Goal: Task Accomplishment & Management: Manage account settings

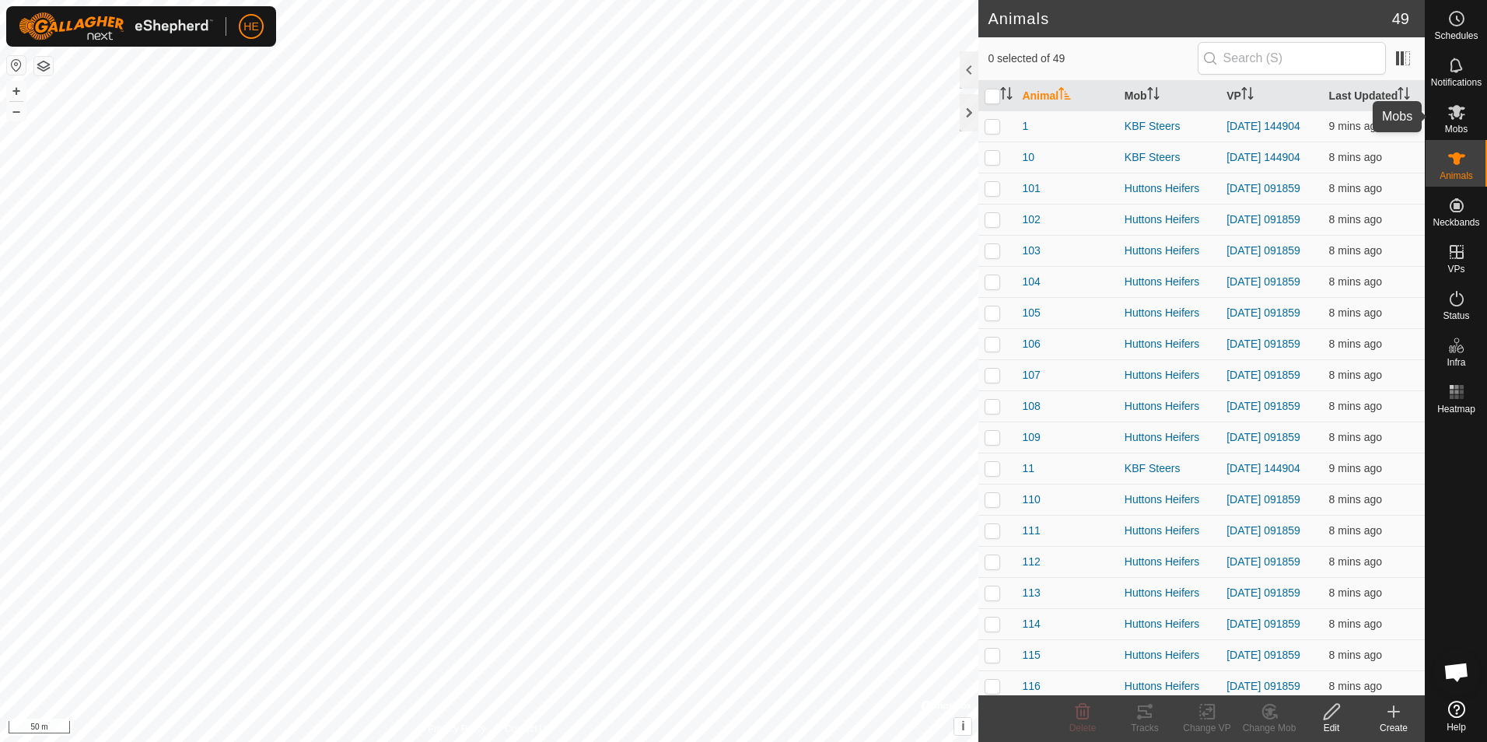
click at [1454, 117] on icon at bounding box center [1457, 112] width 19 height 19
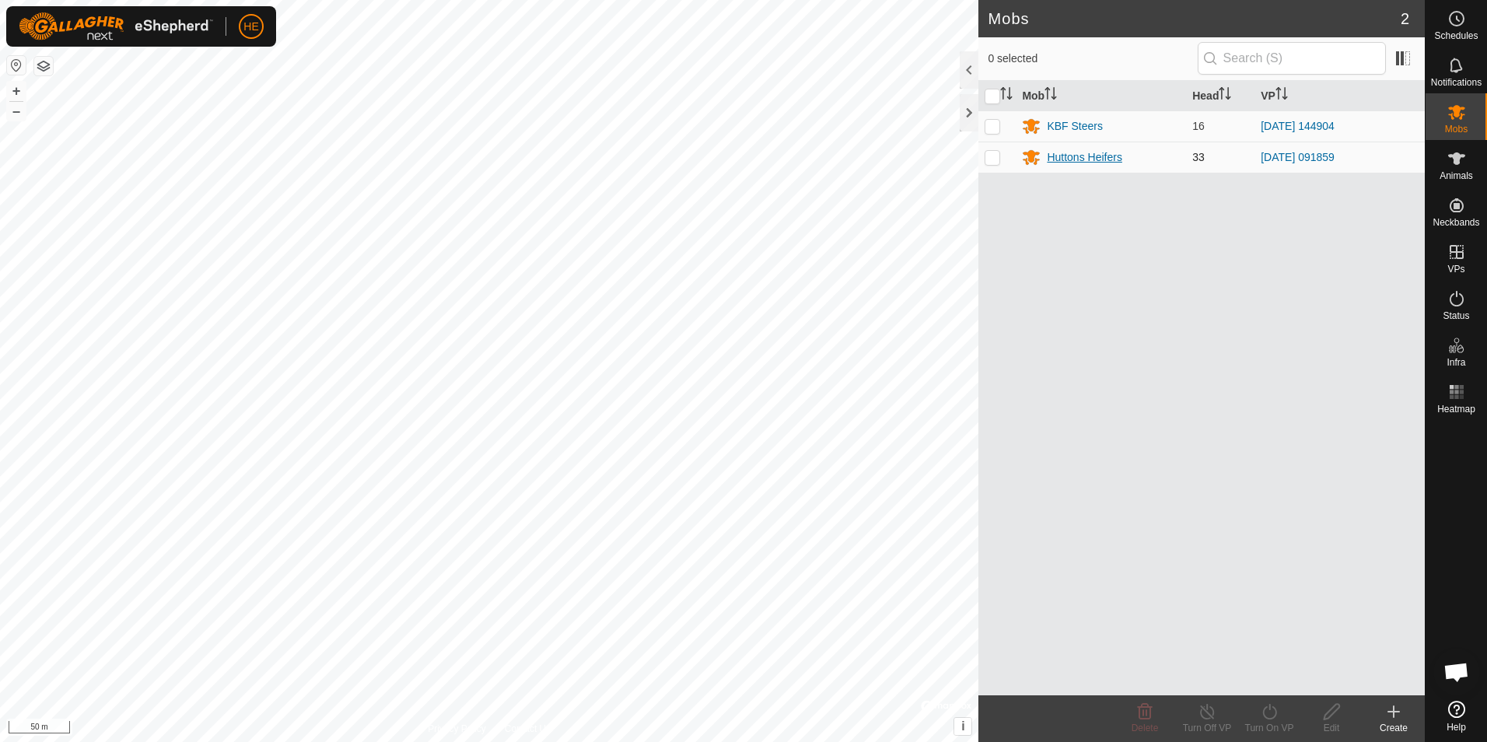
click at [1119, 160] on div "Huttons Heifers" at bounding box center [1084, 157] width 75 height 16
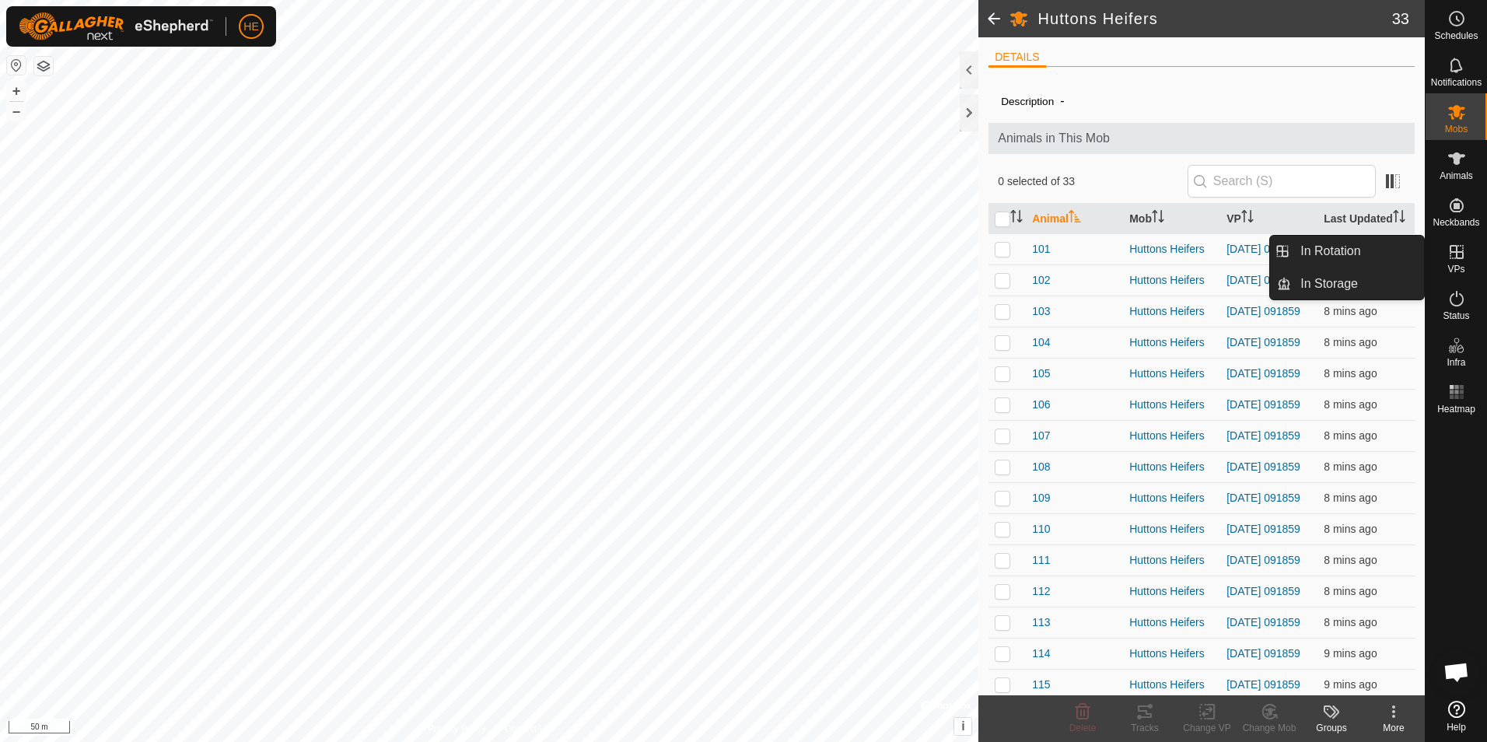
click at [1451, 251] on icon at bounding box center [1457, 252] width 14 height 14
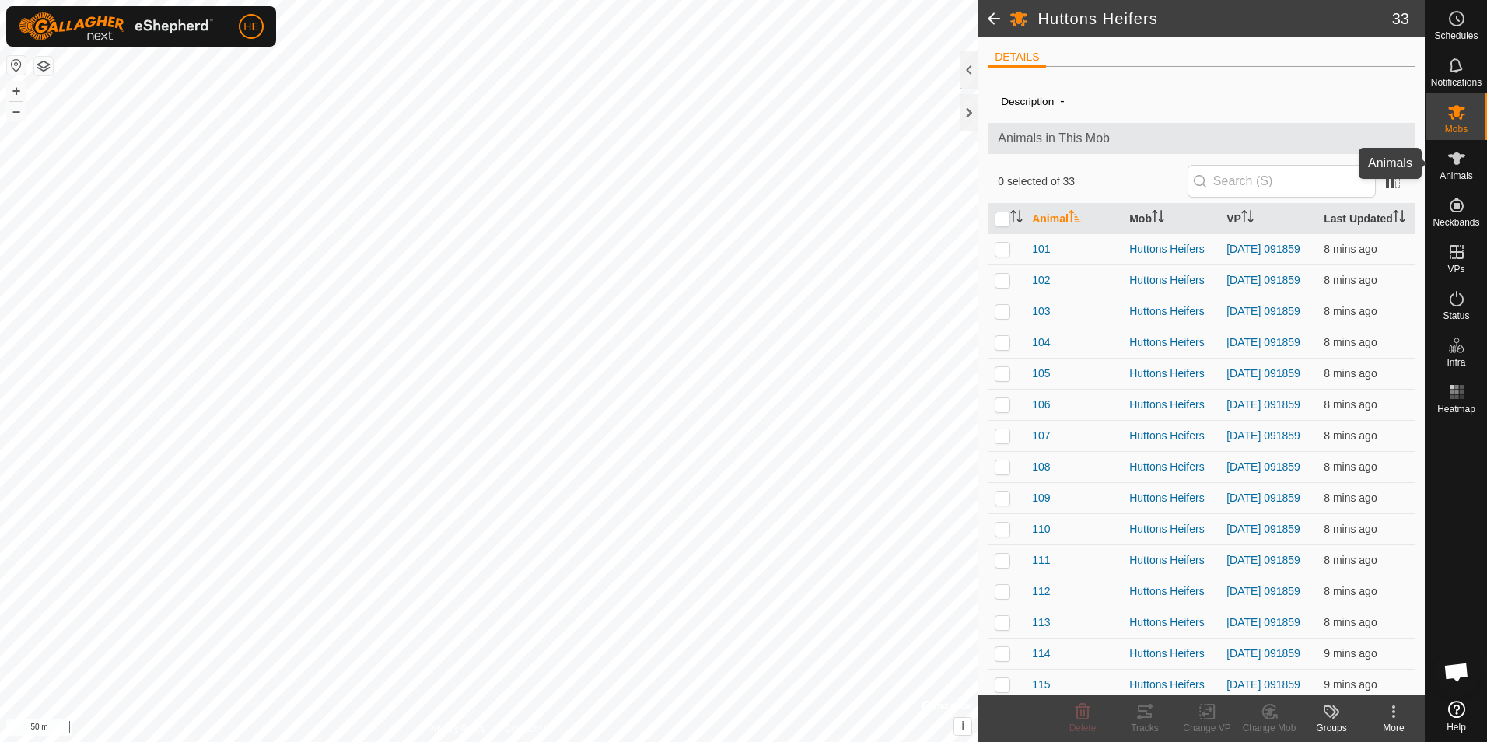
click at [1452, 159] on icon at bounding box center [1457, 158] width 19 height 19
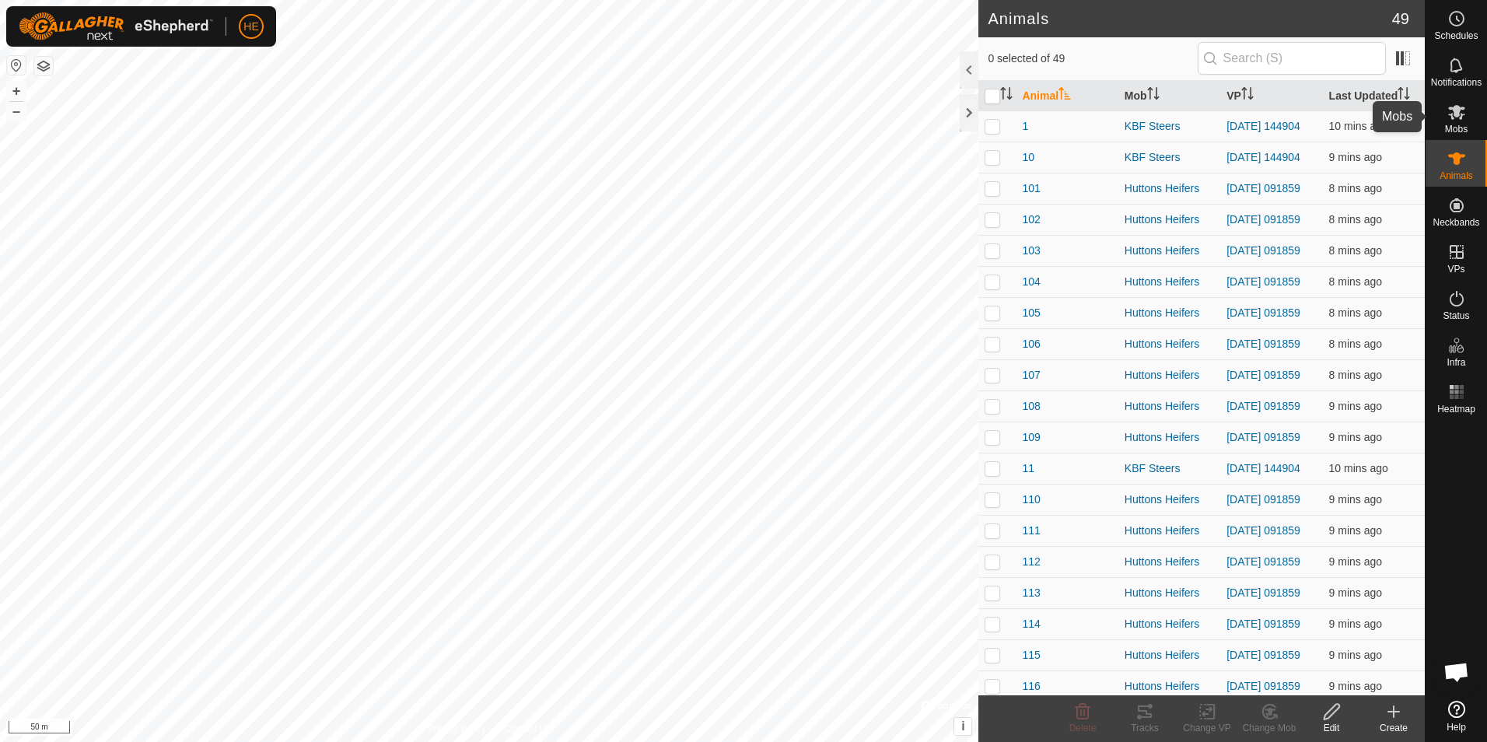
click at [1456, 116] on icon at bounding box center [1457, 112] width 17 height 15
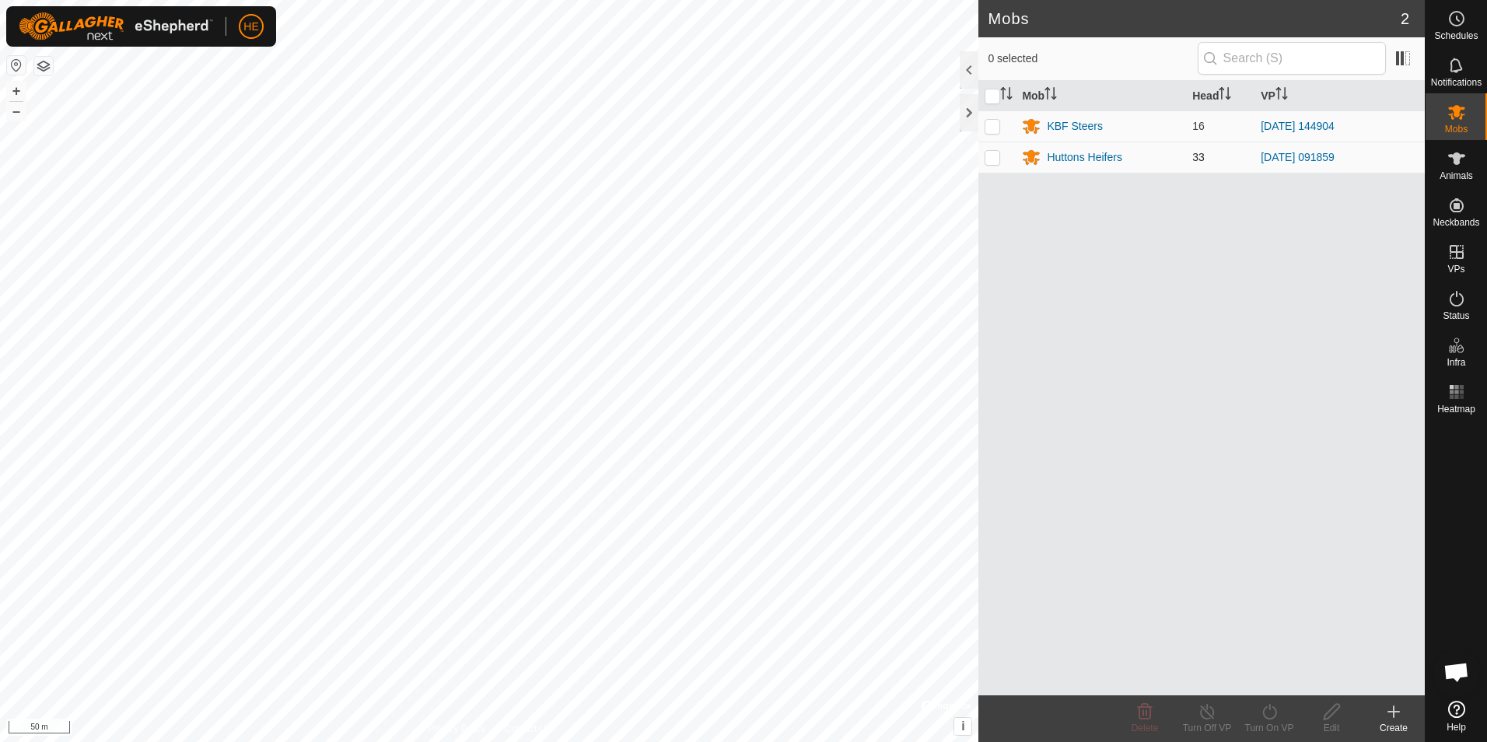
click at [993, 158] on p-checkbox at bounding box center [993, 157] width 16 height 12
checkbox input "true"
click at [1323, 720] on icon at bounding box center [1332, 711] width 19 height 19
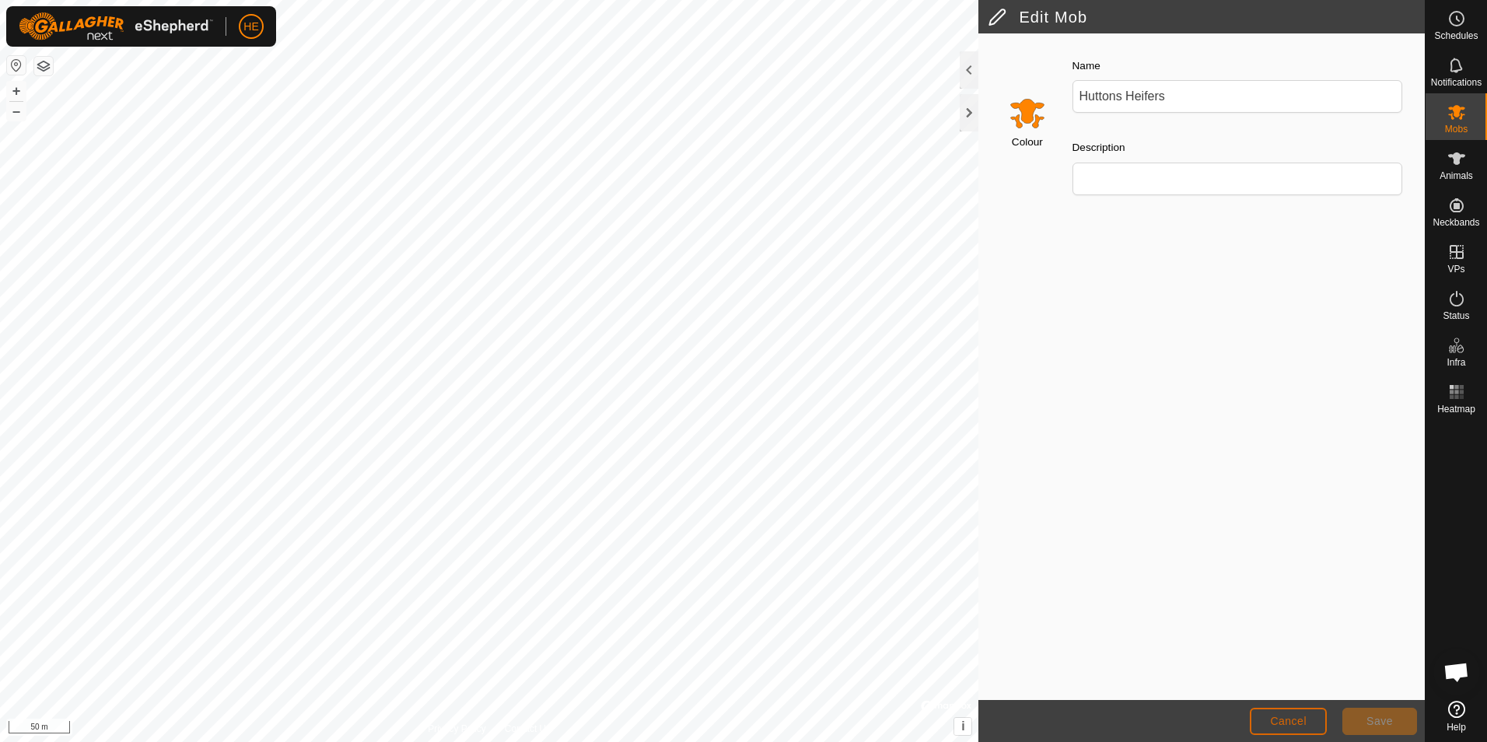
click at [1293, 722] on span "Cancel" at bounding box center [1288, 721] width 37 height 12
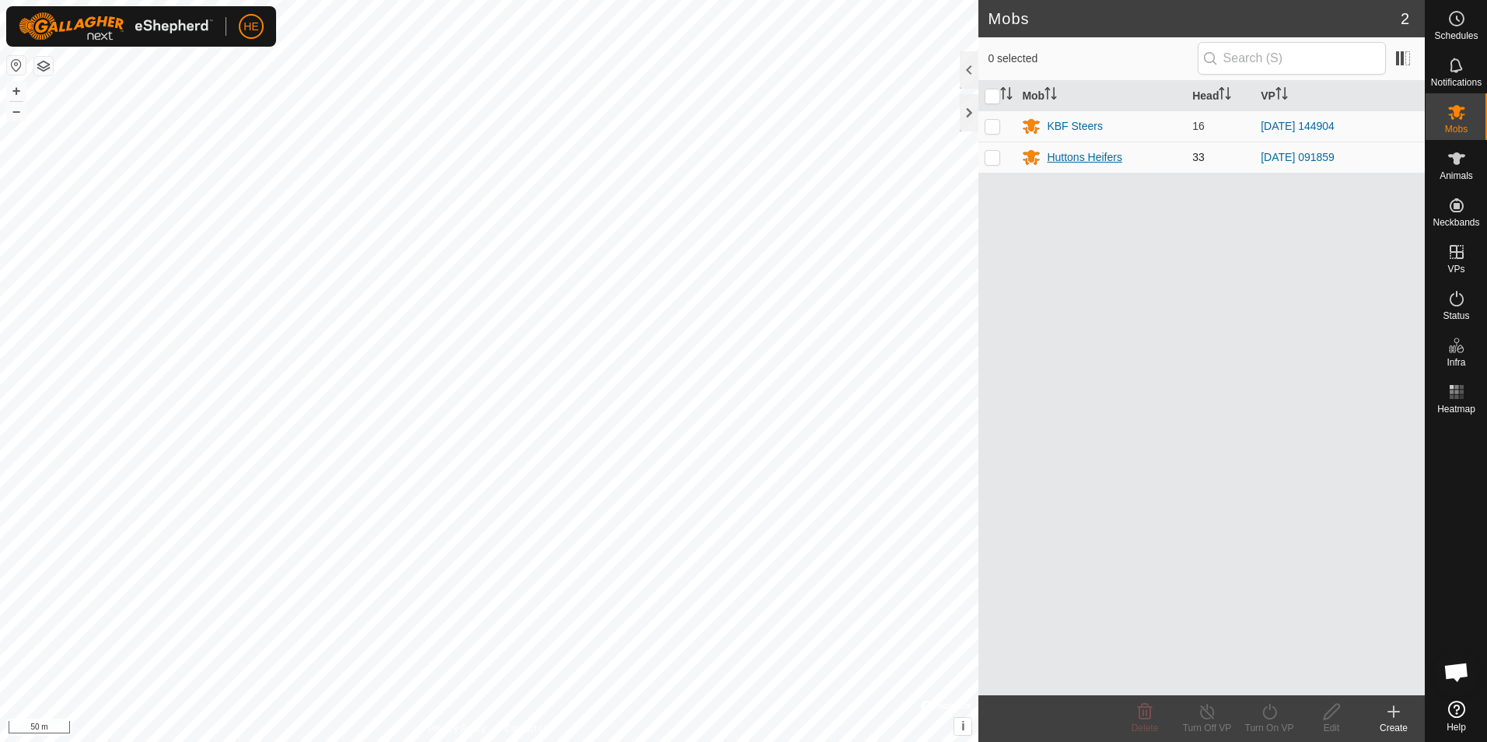
click at [1088, 158] on div "Huttons Heifers" at bounding box center [1084, 157] width 75 height 16
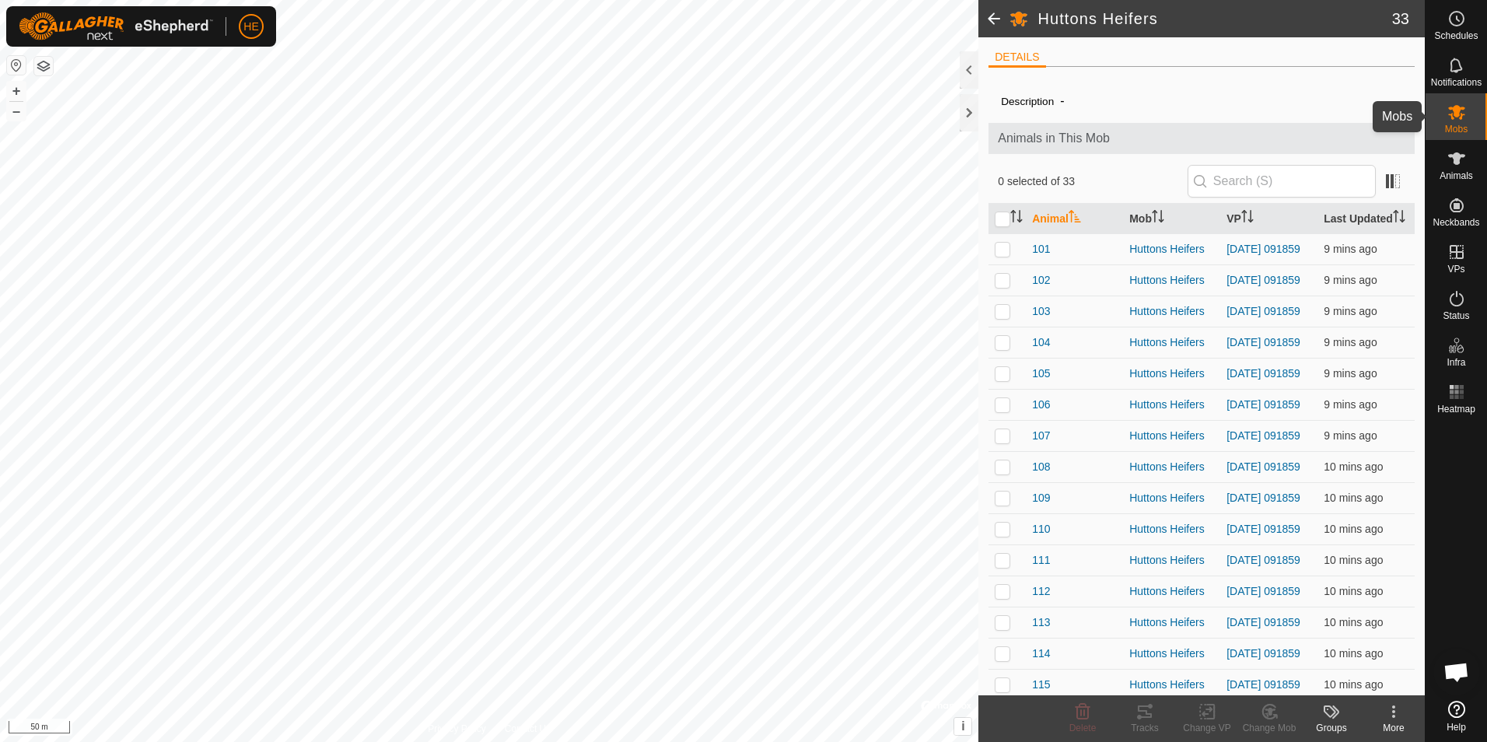
click at [1446, 116] on es-mob-svg-icon at bounding box center [1457, 112] width 28 height 25
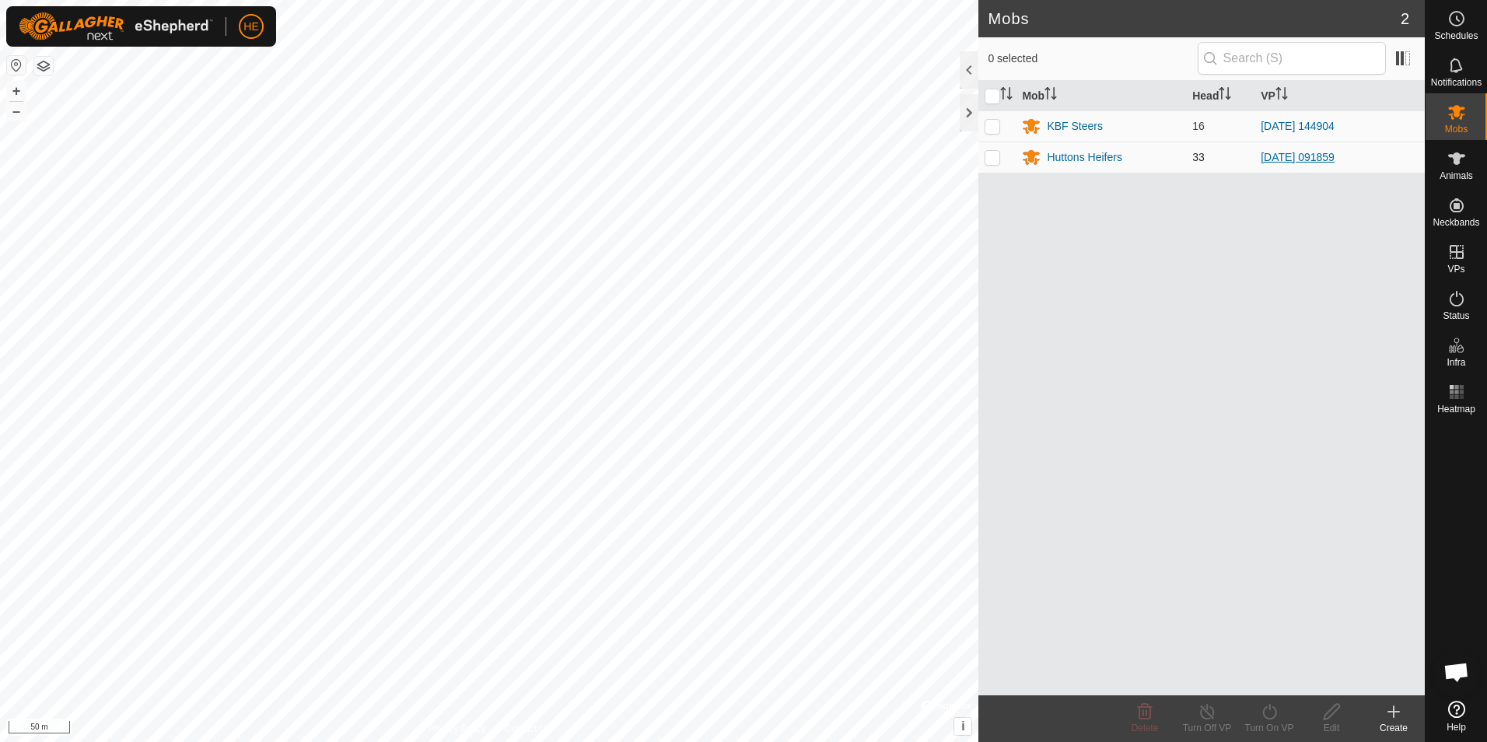
click at [1298, 157] on link "[DATE] 091859" at bounding box center [1298, 157] width 74 height 12
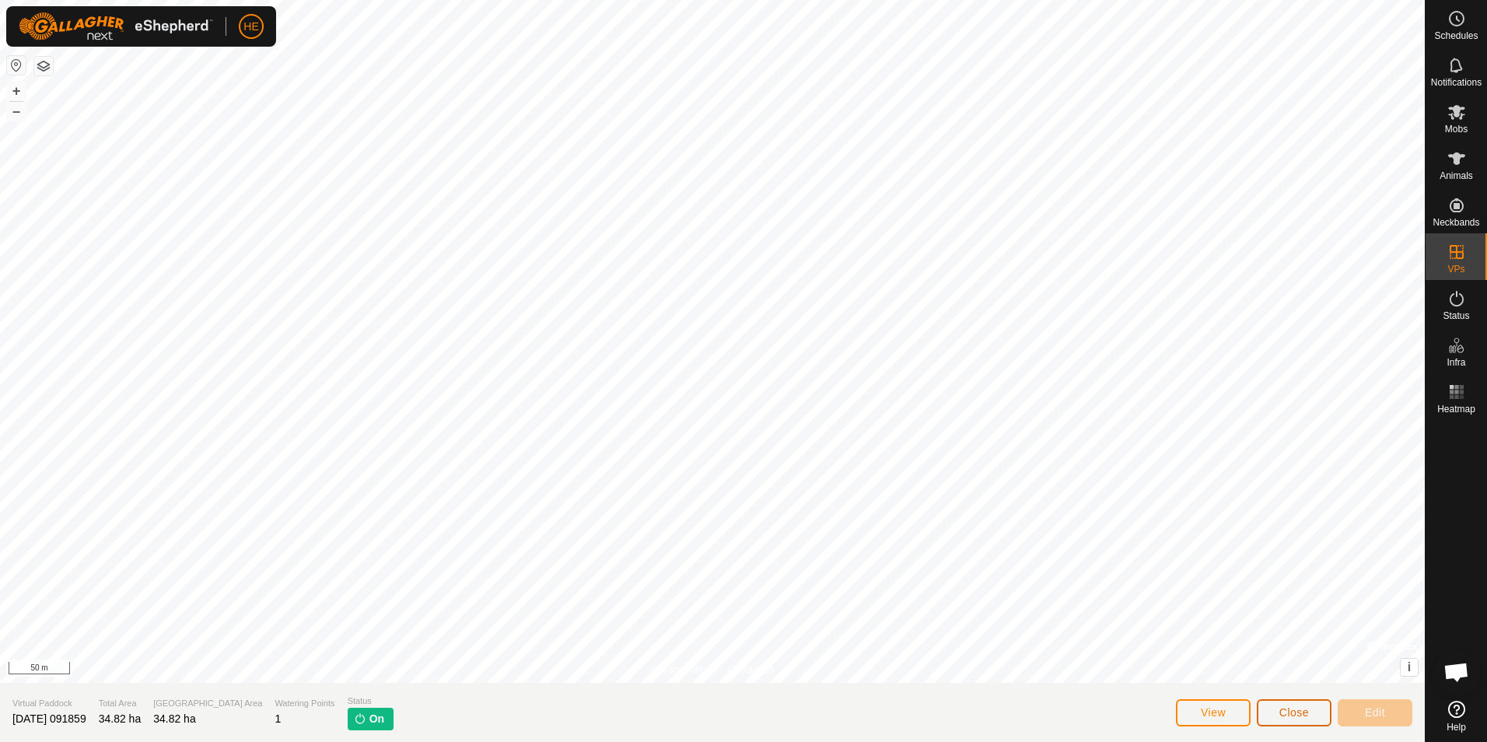
click at [1302, 714] on span "Close" at bounding box center [1295, 712] width 30 height 12
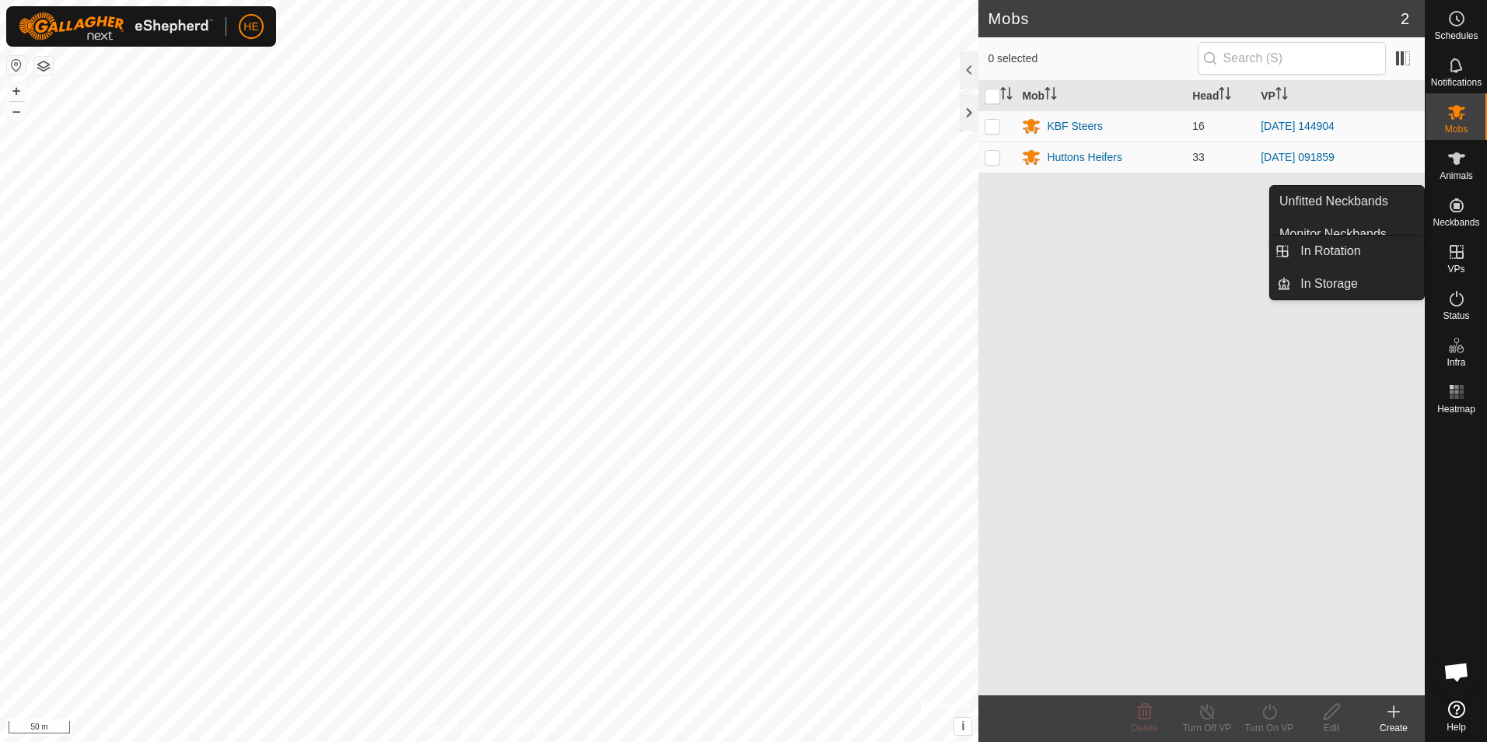
click at [1457, 257] on icon at bounding box center [1457, 252] width 14 height 14
click at [1453, 255] on icon at bounding box center [1457, 252] width 19 height 19
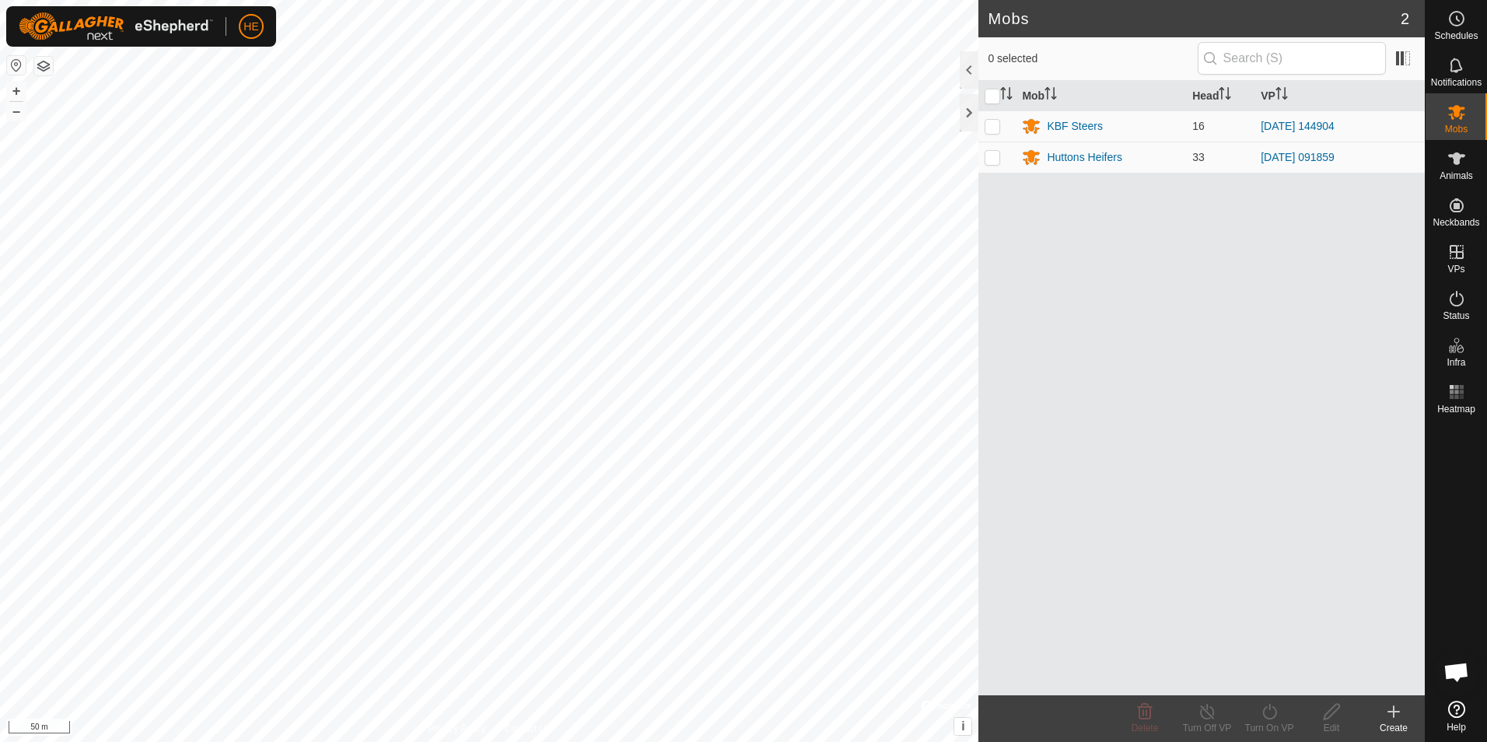
click at [1277, 410] on div "Mob Head VP KBF Steers 16 [DATE] 144904 Huttons Heifers 33 [DATE] 091859" at bounding box center [1202, 388] width 447 height 615
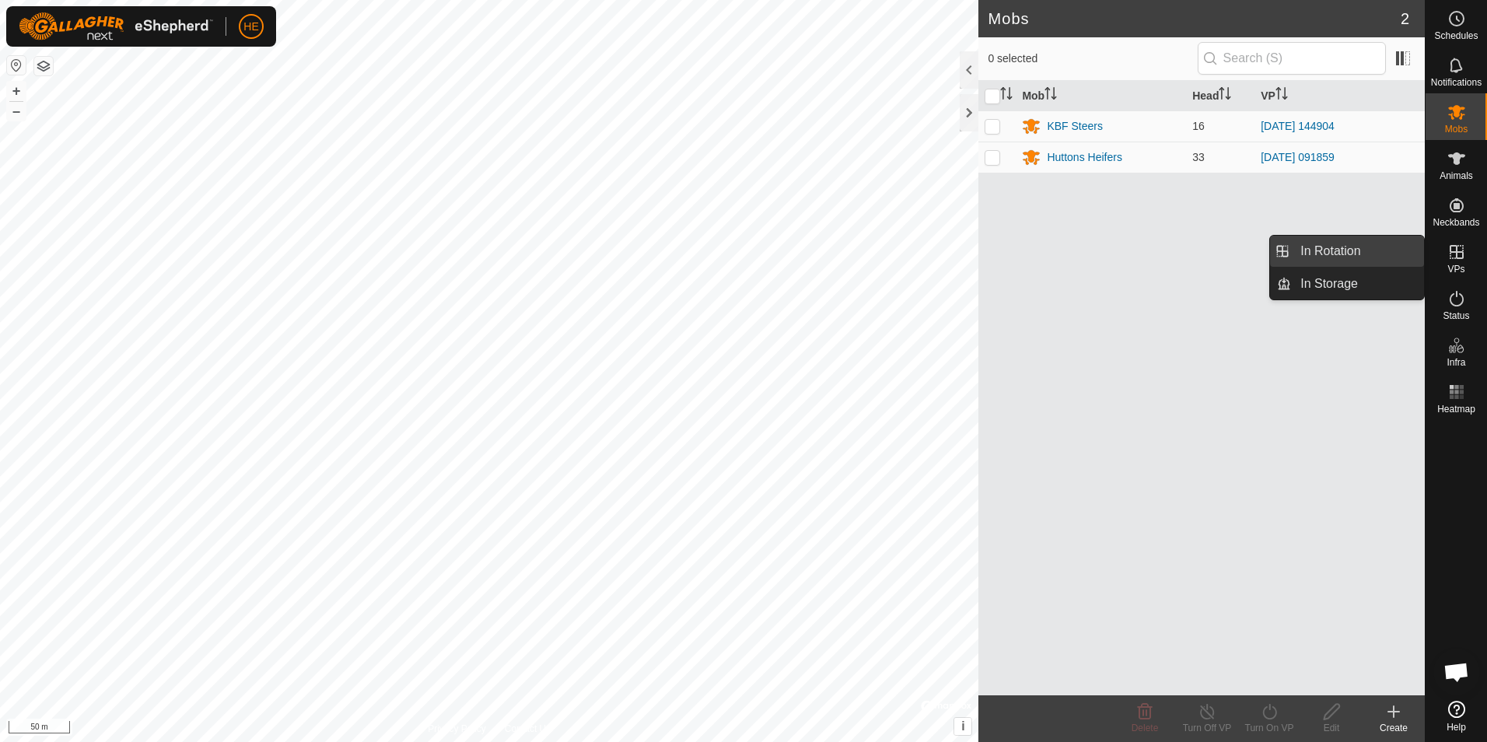
click at [1352, 247] on link "In Rotation" at bounding box center [1357, 251] width 133 height 31
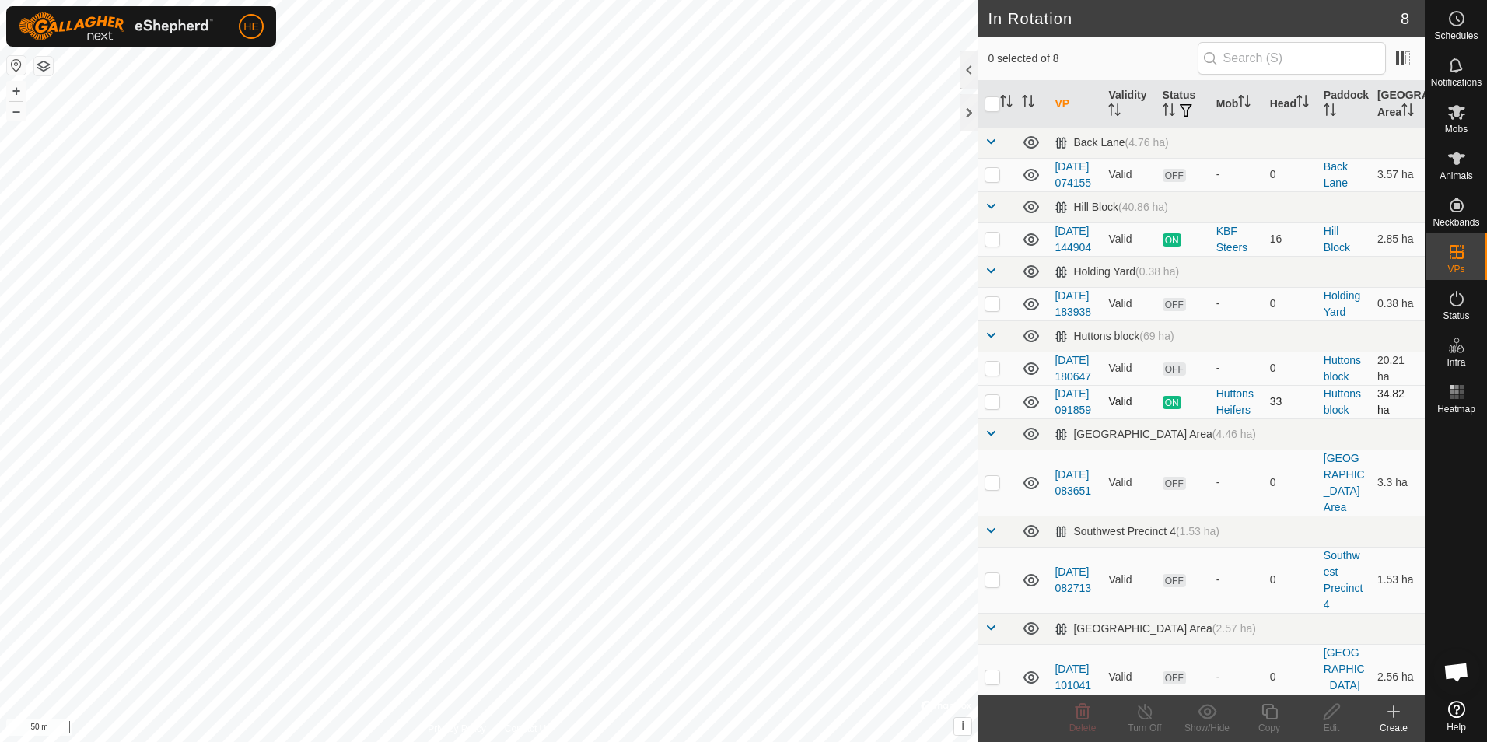
click at [996, 408] on p-checkbox at bounding box center [993, 401] width 16 height 12
checkbox input "false"
click at [1026, 408] on icon at bounding box center [1032, 402] width 16 height 12
click at [1030, 412] on icon at bounding box center [1031, 402] width 19 height 19
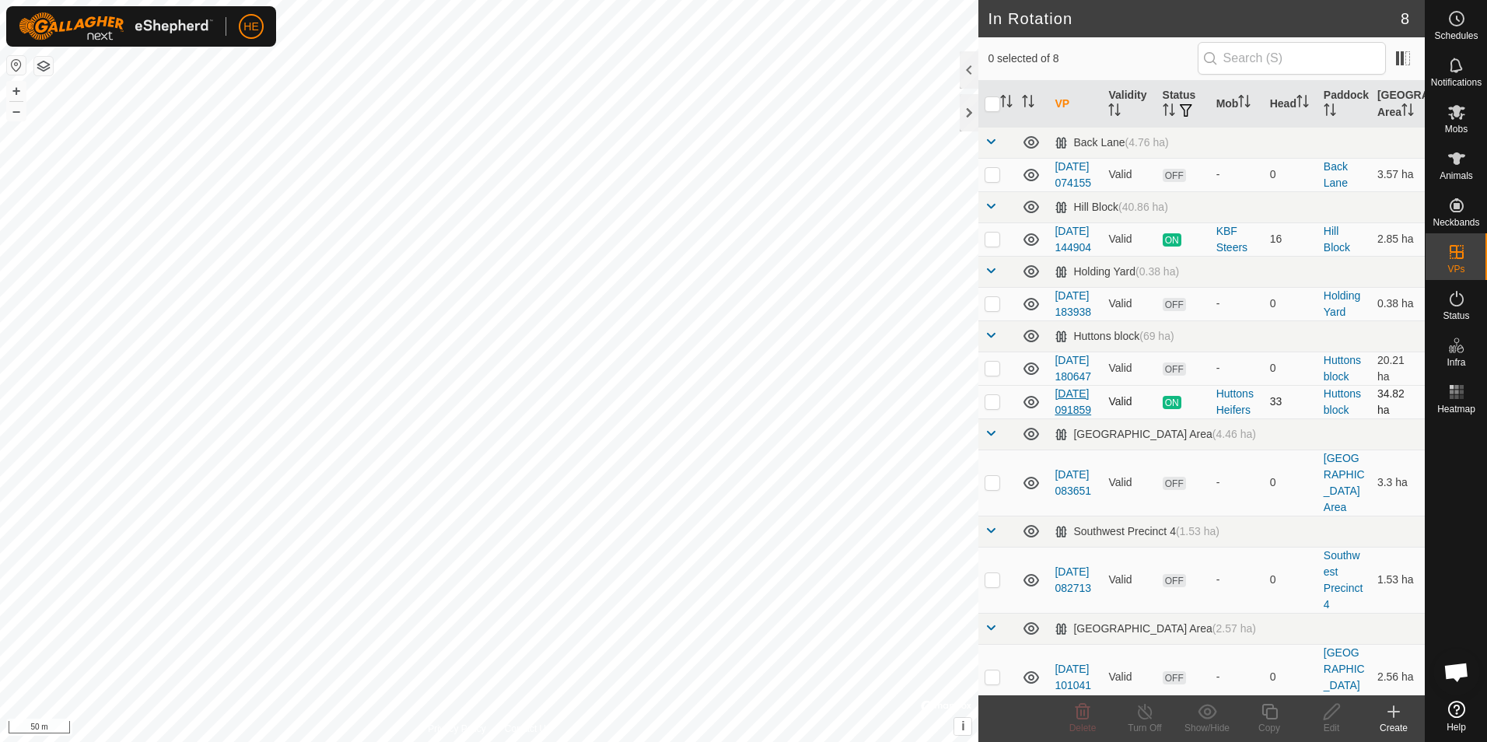
click at [1068, 416] on link "[DATE] 091859" at bounding box center [1073, 401] width 37 height 29
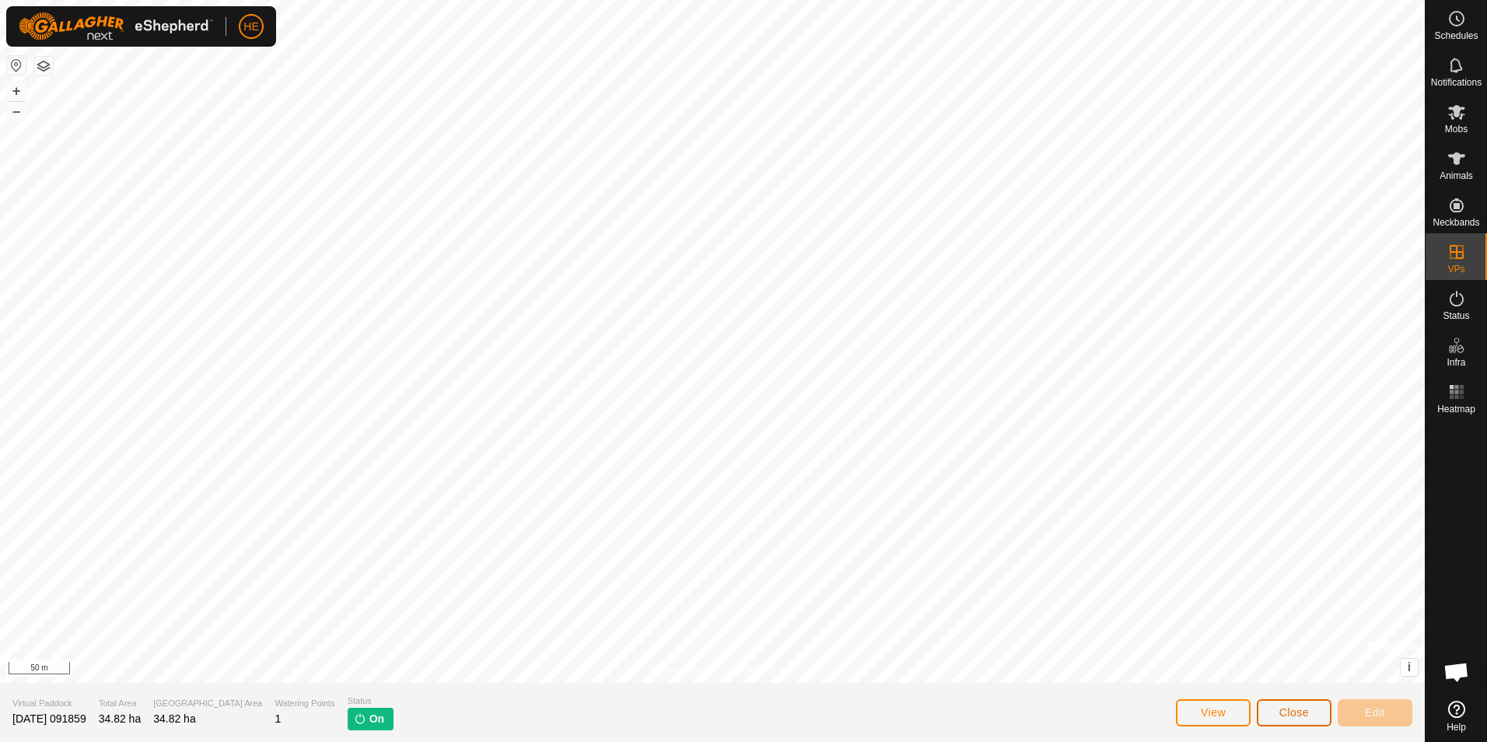
click at [1295, 713] on span "Close" at bounding box center [1295, 712] width 30 height 12
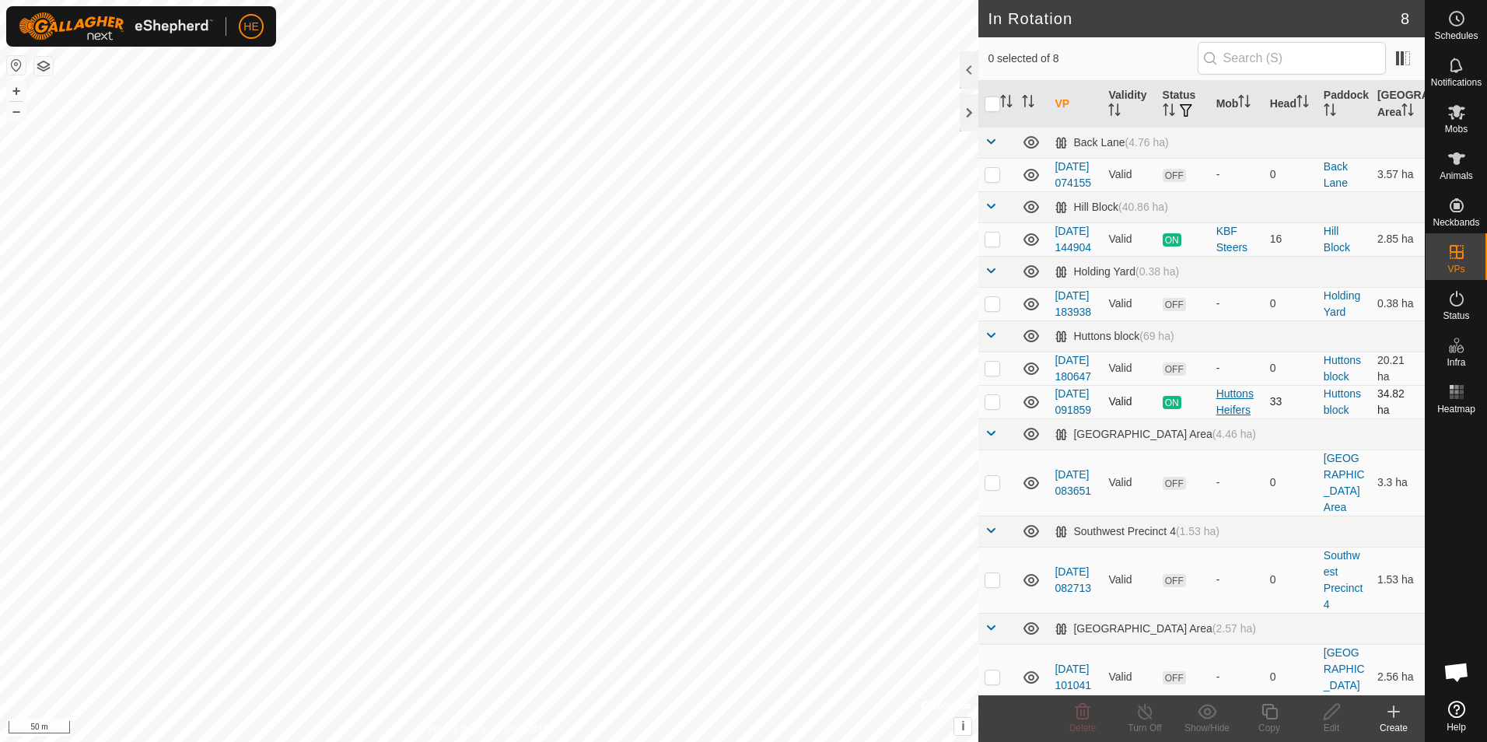
click at [1225, 419] on div "Huttons Heifers" at bounding box center [1237, 402] width 41 height 33
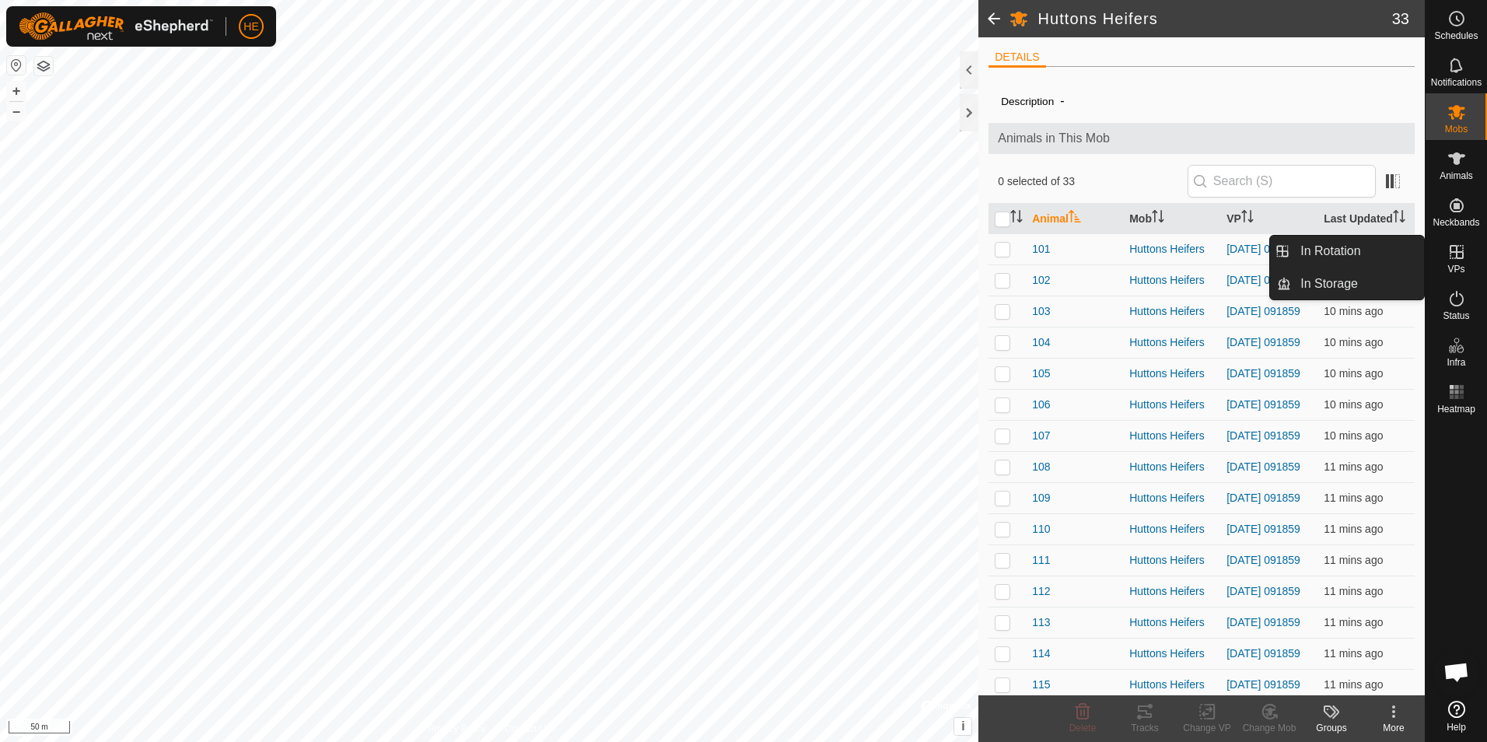
click at [1450, 251] on icon at bounding box center [1457, 252] width 14 height 14
click at [1313, 247] on link "In Rotation" at bounding box center [1357, 251] width 133 height 31
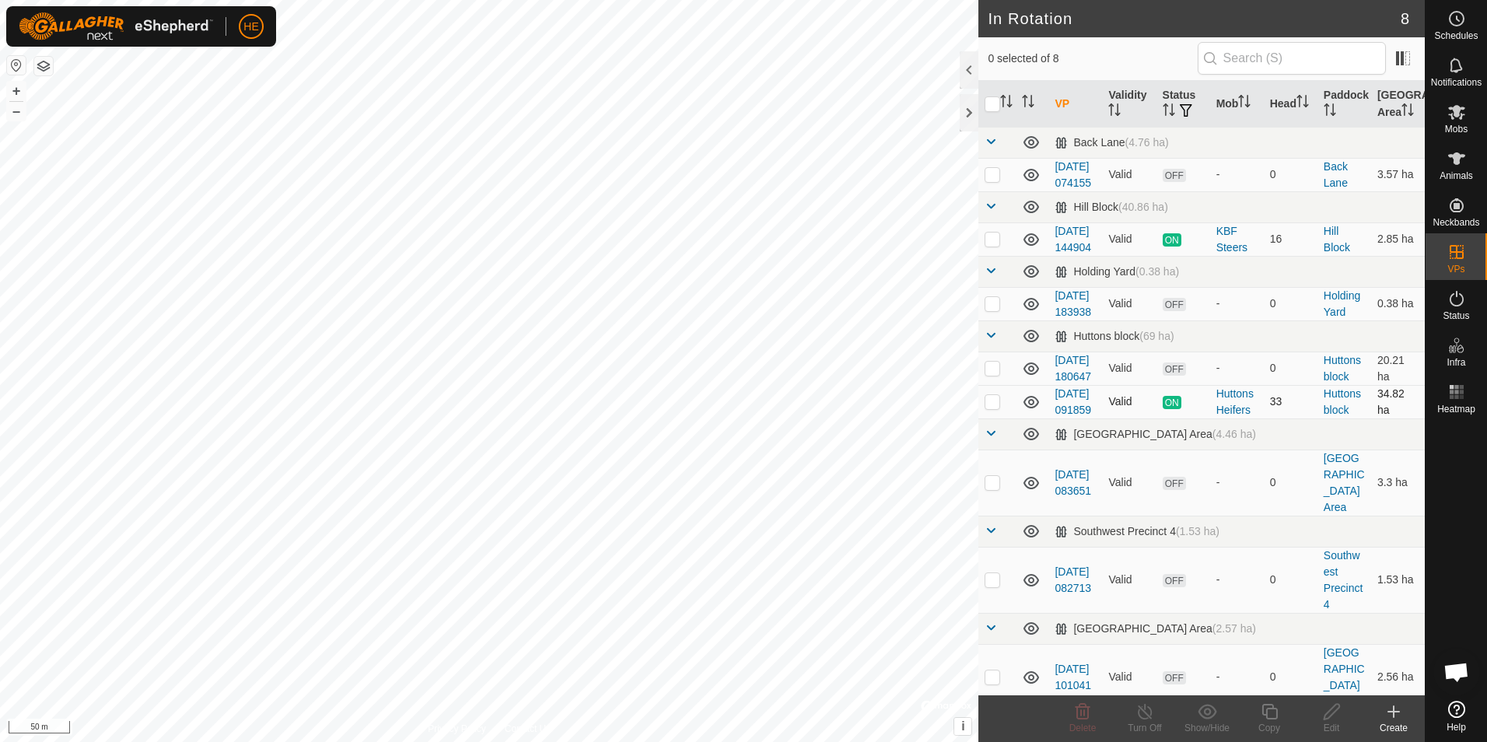
click at [1324, 419] on td "Huttons block" at bounding box center [1345, 401] width 54 height 33
click at [1330, 416] on link "Huttons block" at bounding box center [1342, 401] width 37 height 29
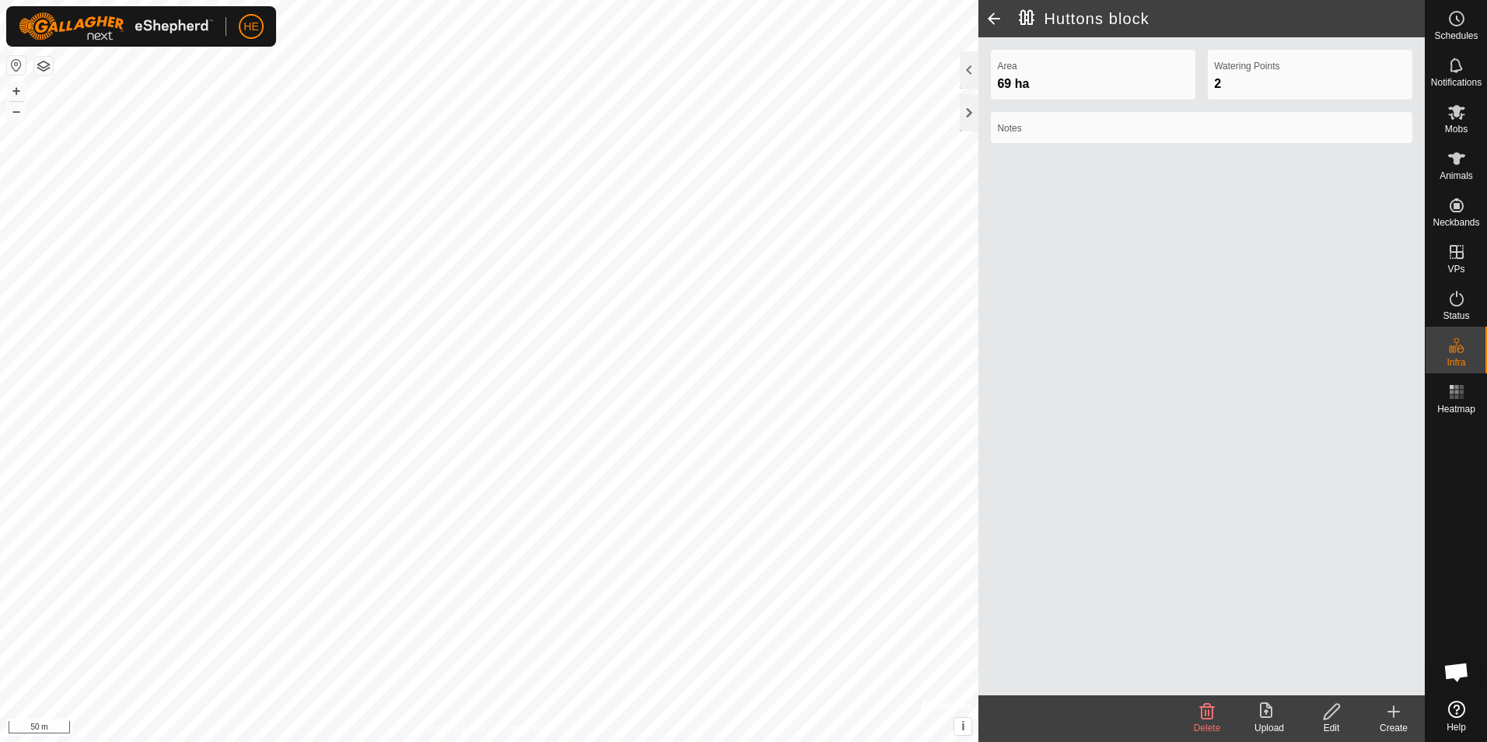
click at [1328, 715] on icon at bounding box center [1332, 711] width 19 height 19
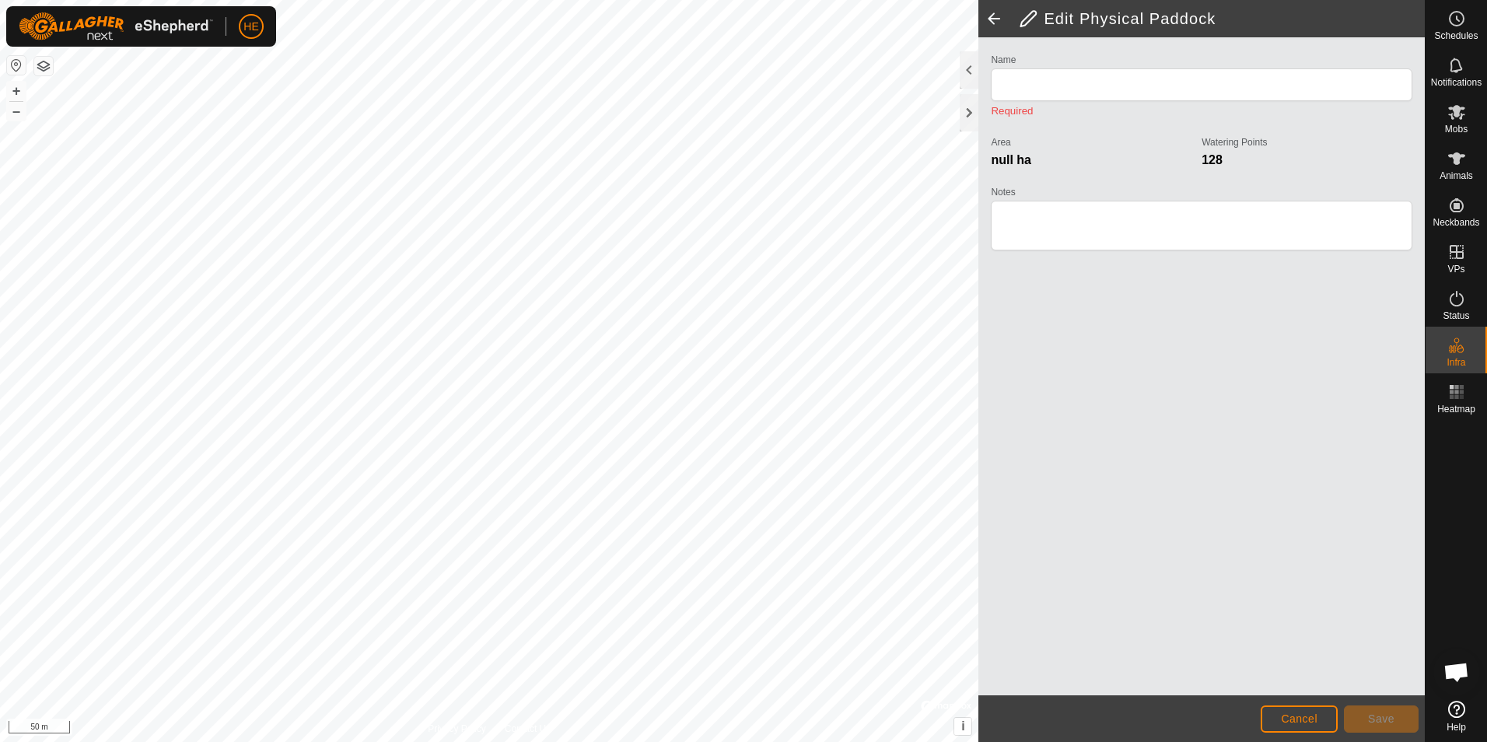
type input "Huttons block"
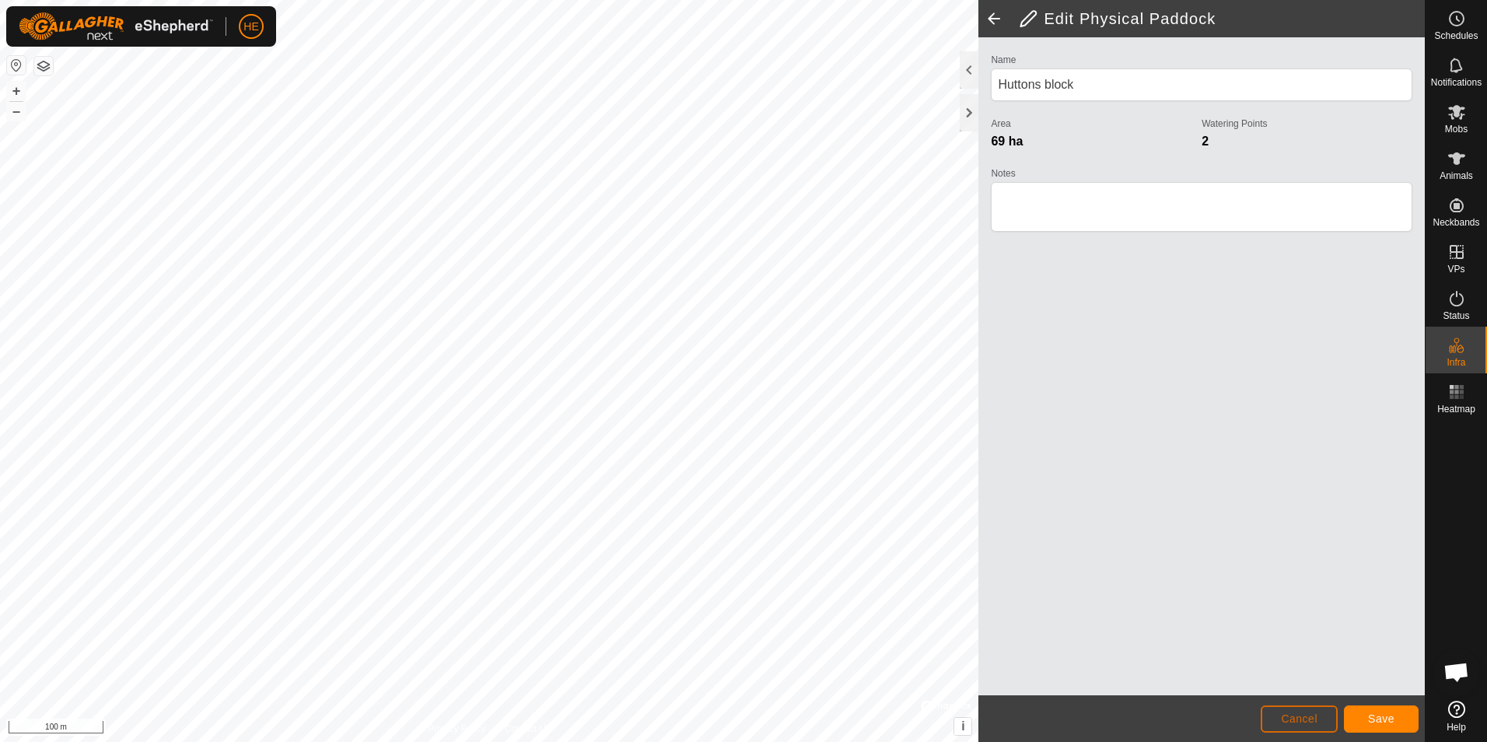
click at [1310, 715] on span "Cancel" at bounding box center [1299, 719] width 37 height 12
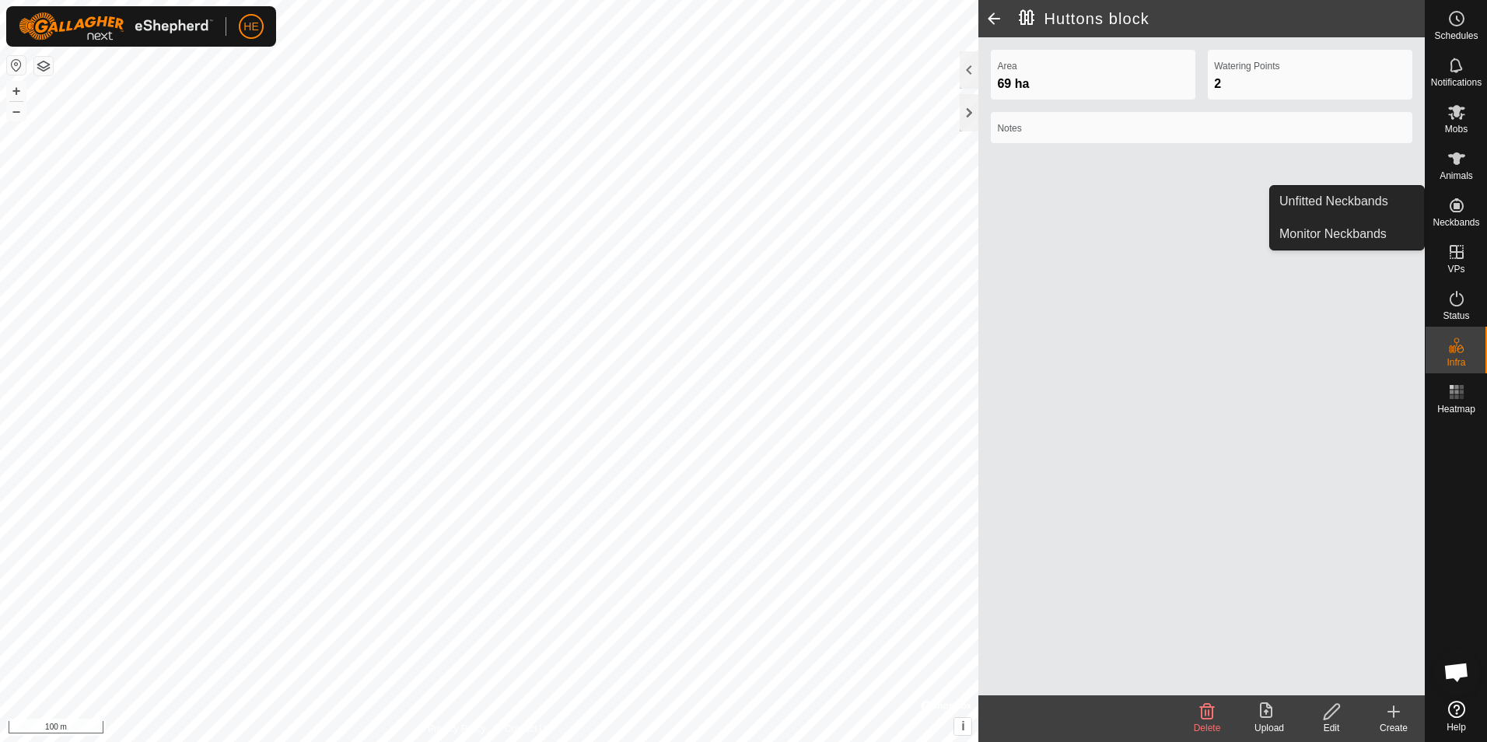
click at [1454, 210] on icon at bounding box center [1457, 205] width 19 height 19
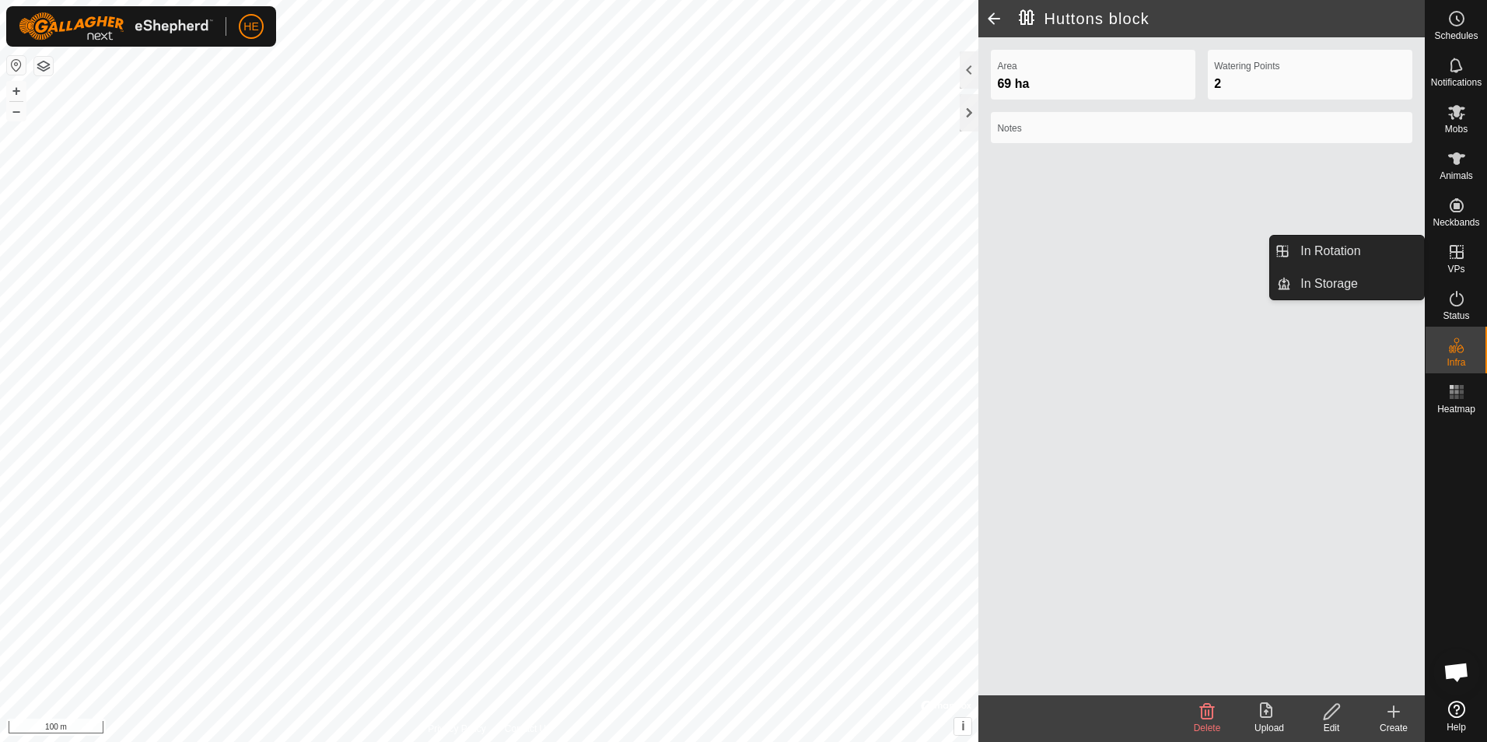
click at [1454, 252] on icon at bounding box center [1457, 252] width 14 height 14
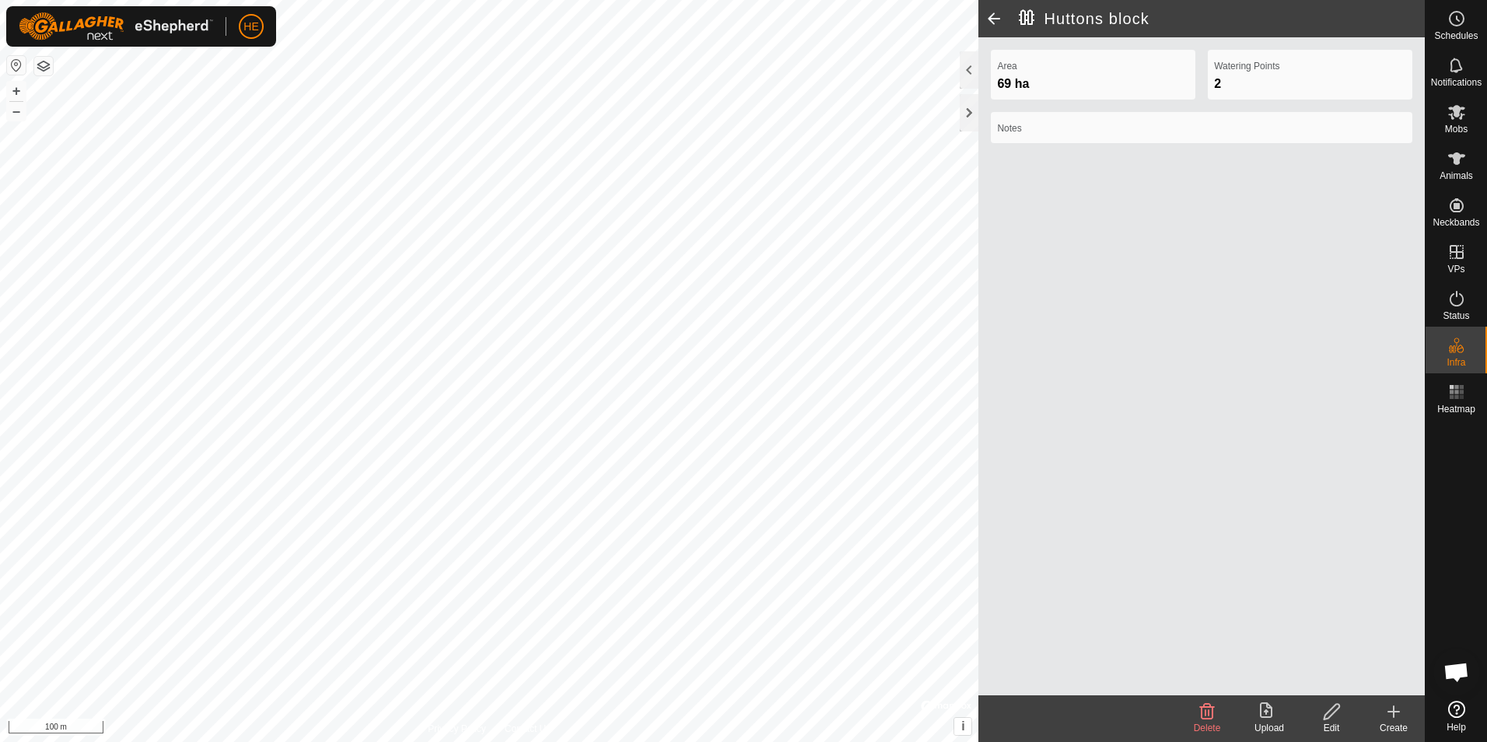
click at [993, 18] on span at bounding box center [994, 18] width 31 height 37
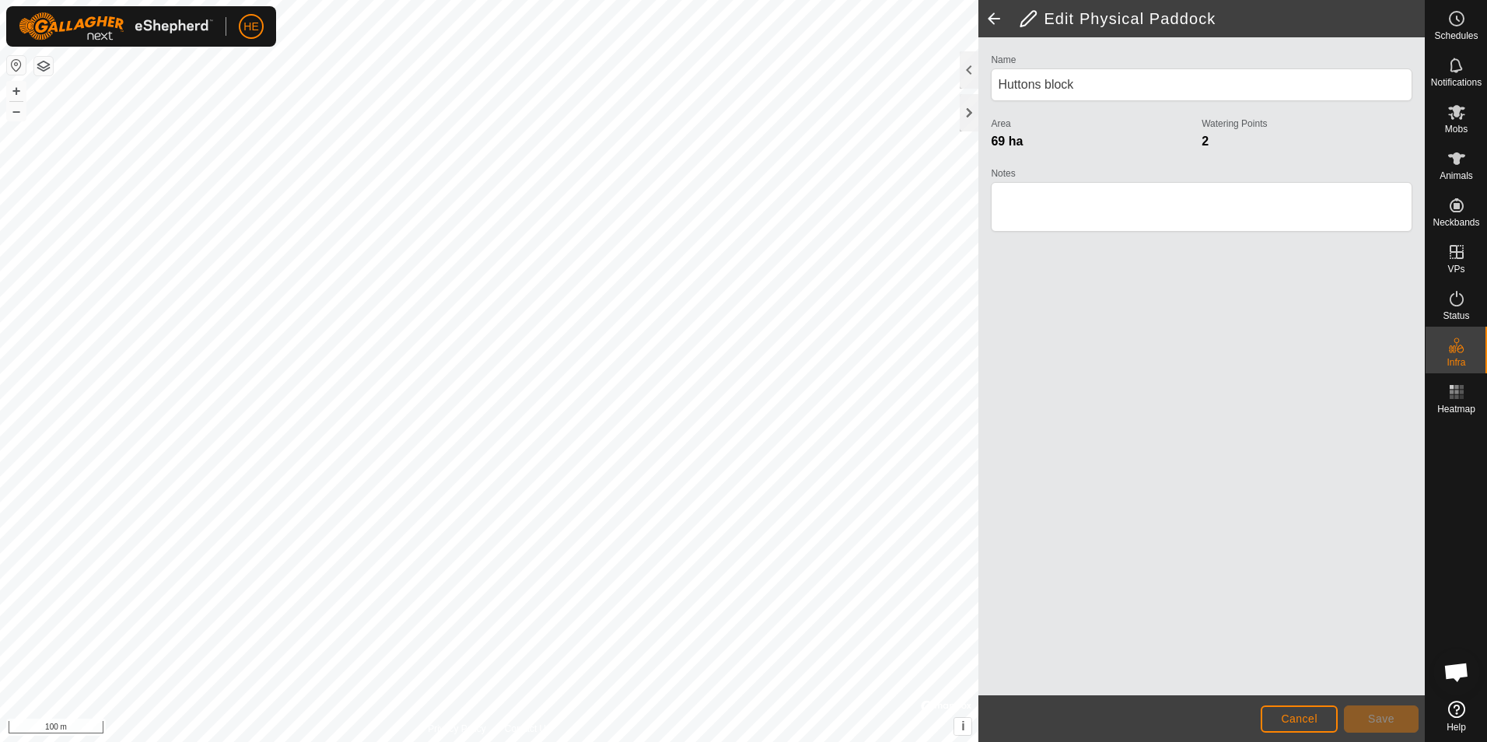
click at [990, 18] on span at bounding box center [994, 18] width 31 height 37
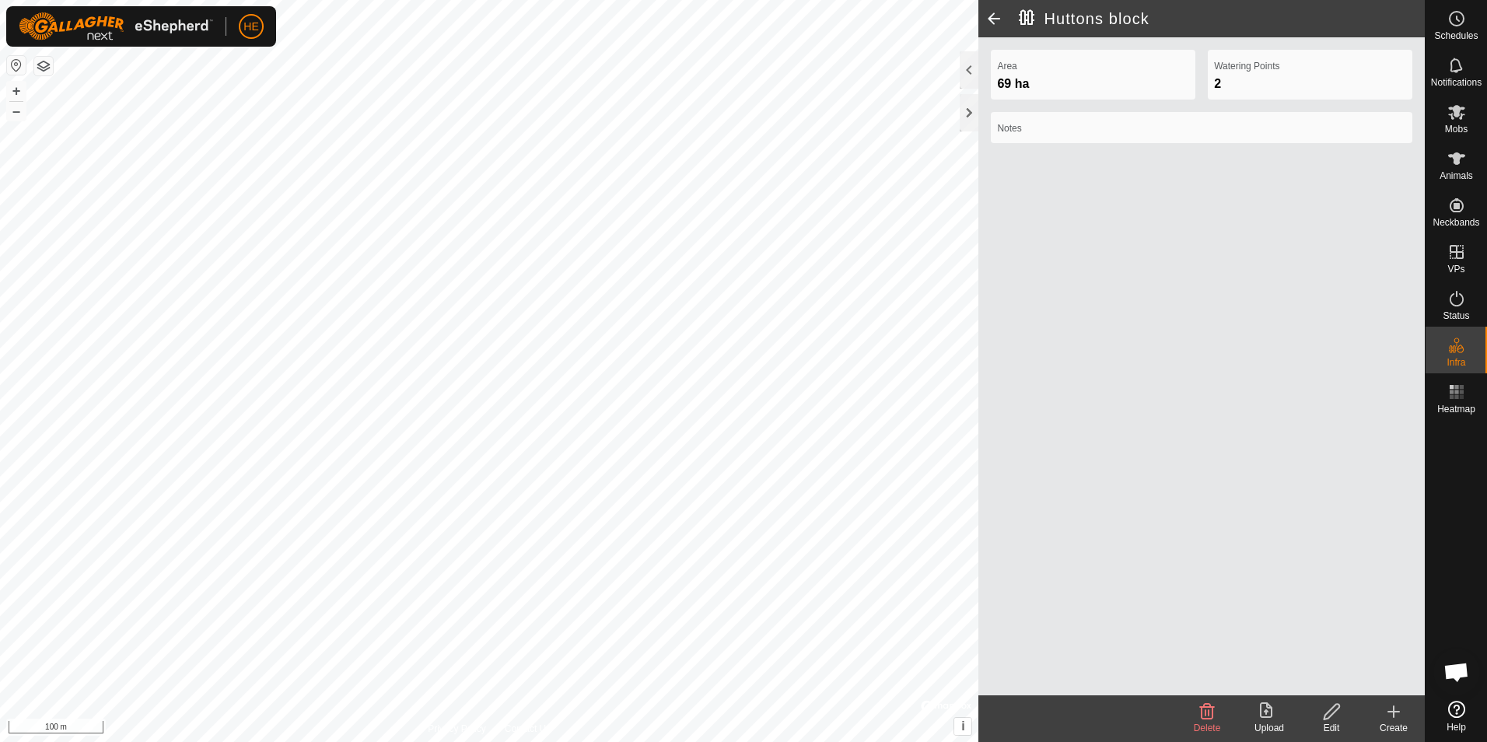
click at [993, 17] on span at bounding box center [994, 18] width 31 height 37
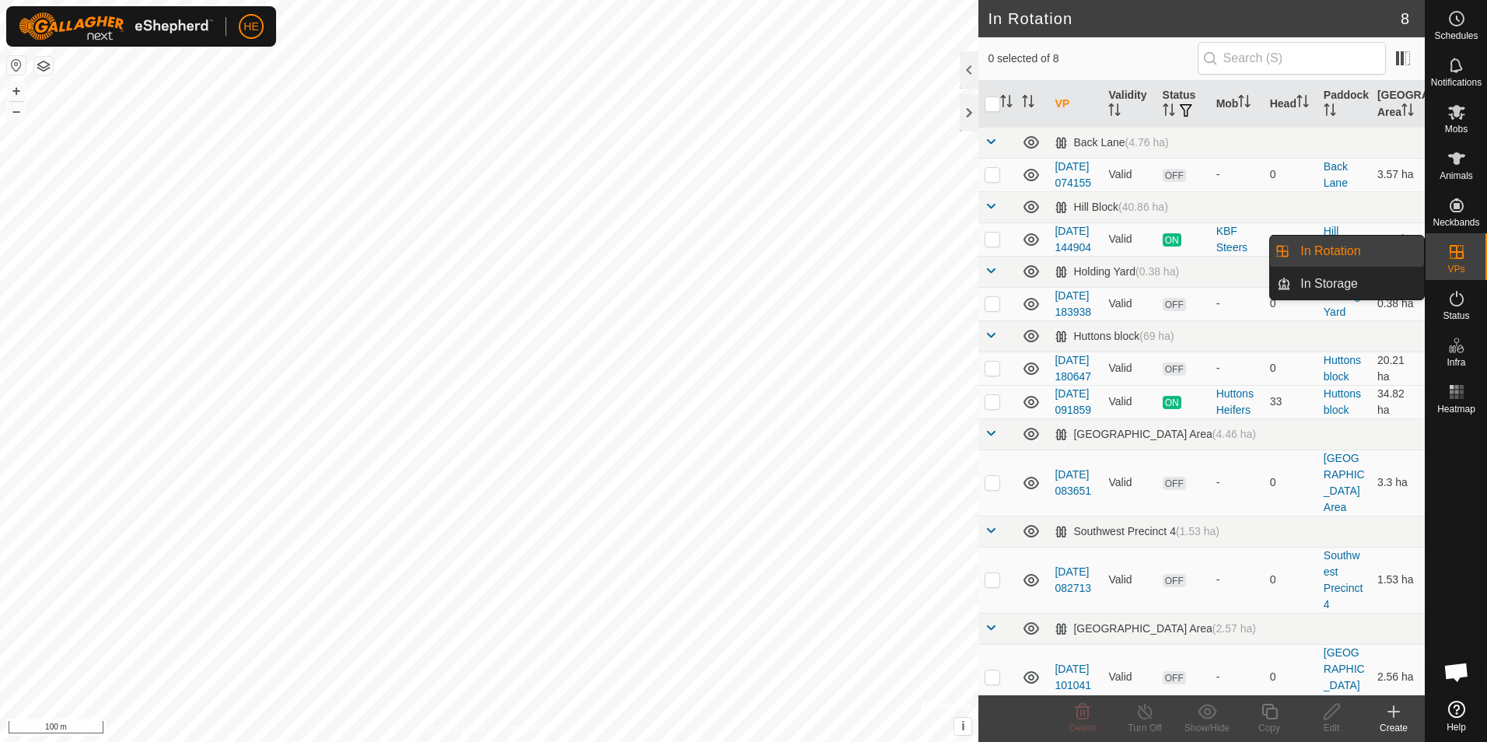
click at [1455, 257] on icon at bounding box center [1457, 252] width 19 height 19
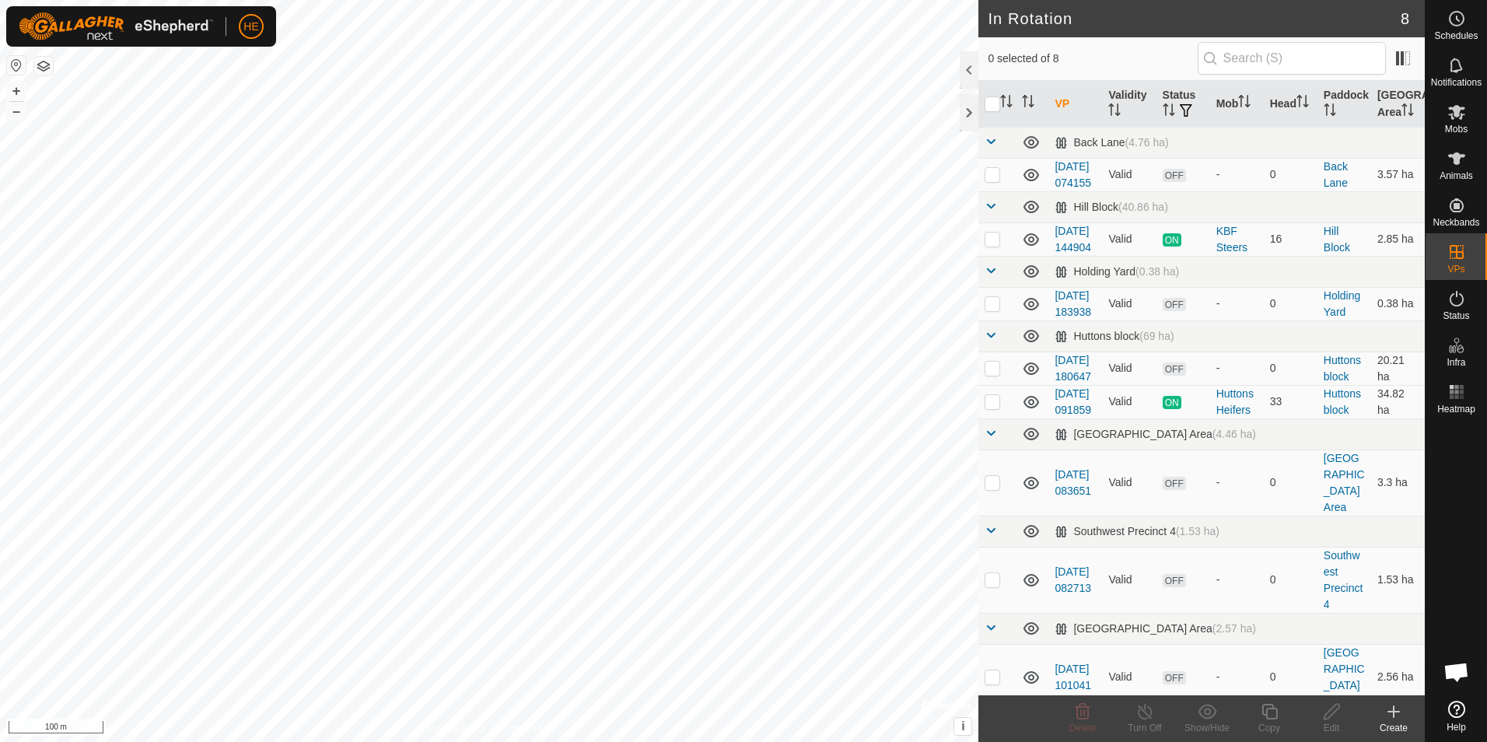
click at [1389, 710] on icon at bounding box center [1394, 711] width 19 height 19
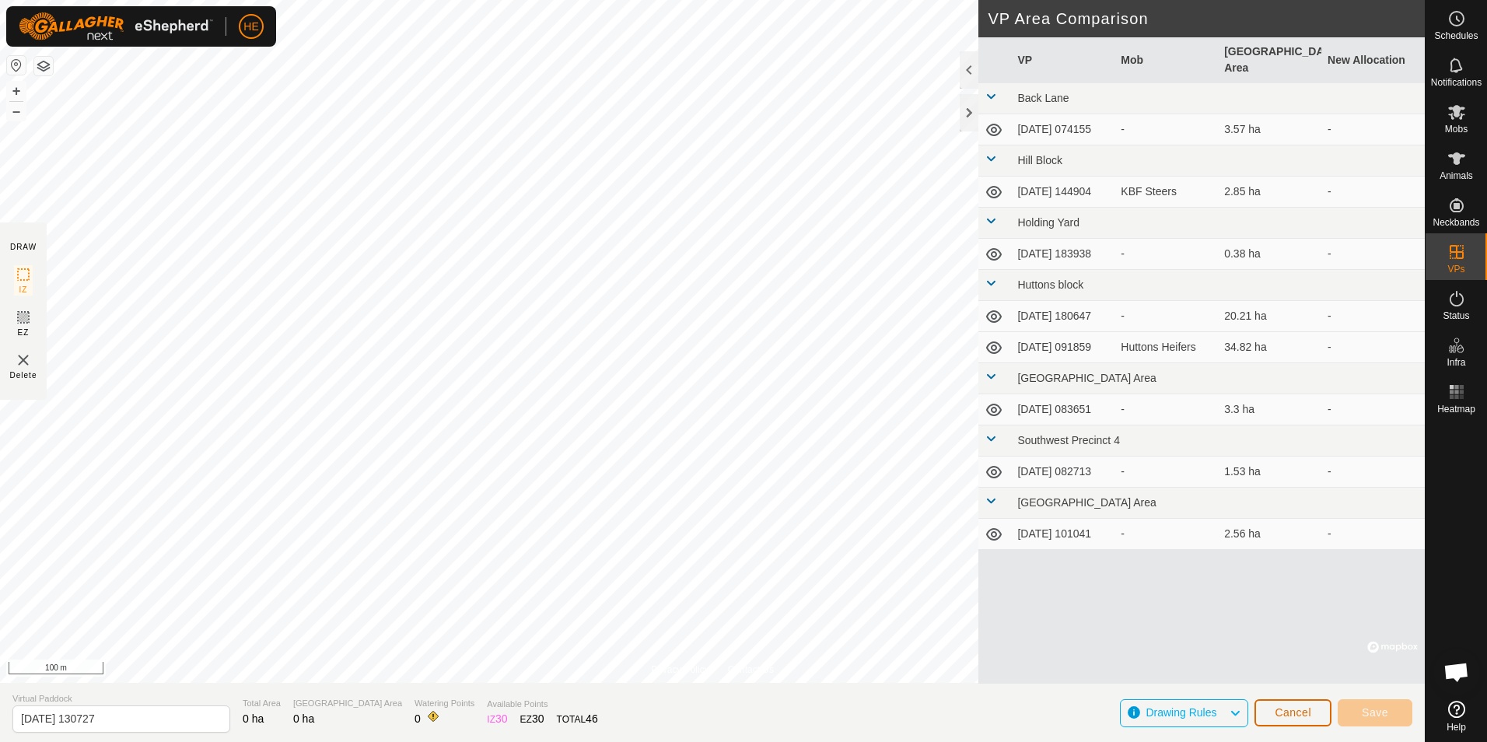
click at [1291, 717] on span "Cancel" at bounding box center [1293, 712] width 37 height 12
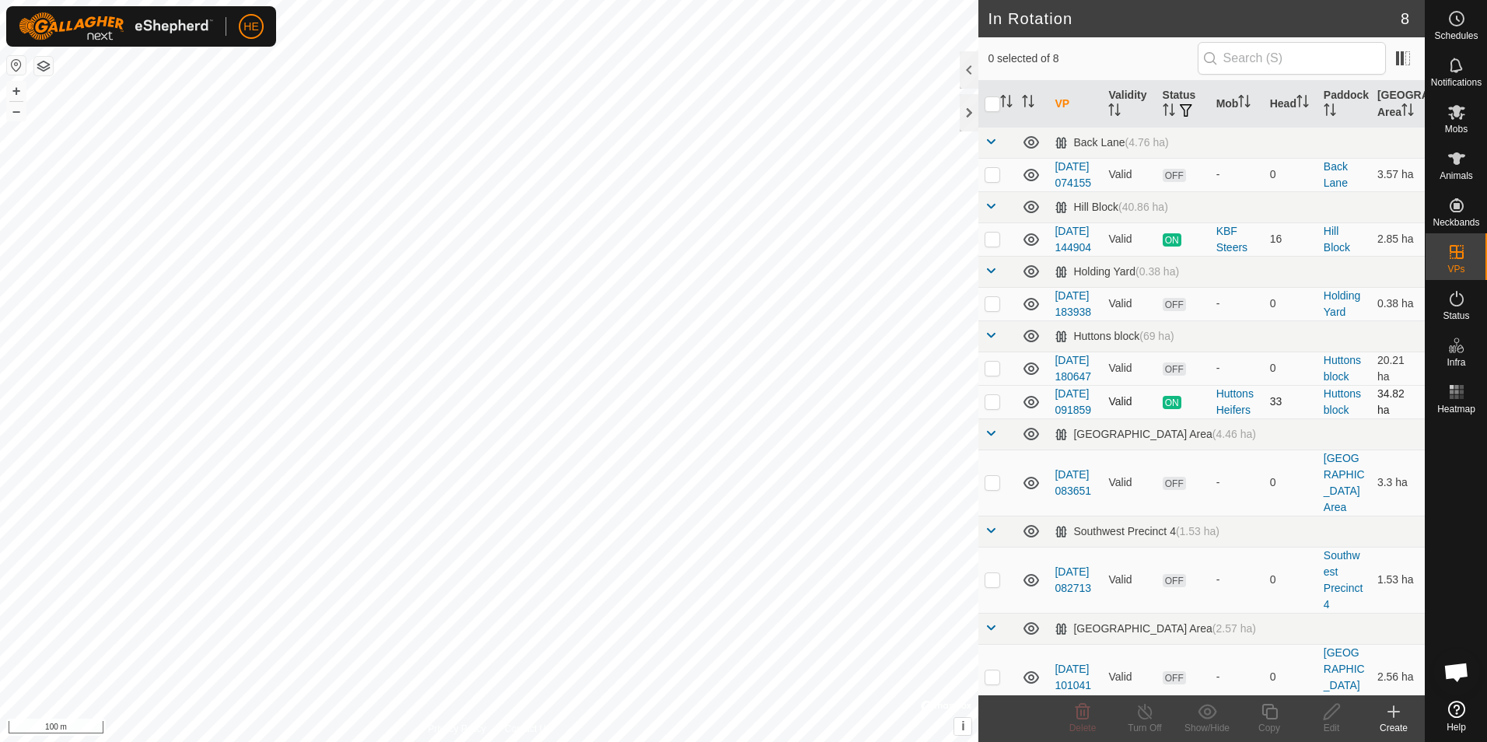
click at [1073, 419] on td "[DATE] 091859" at bounding box center [1076, 401] width 54 height 33
click at [994, 408] on p-checkbox at bounding box center [993, 401] width 16 height 12
checkbox input "true"
click at [1402, 713] on icon at bounding box center [1394, 711] width 19 height 19
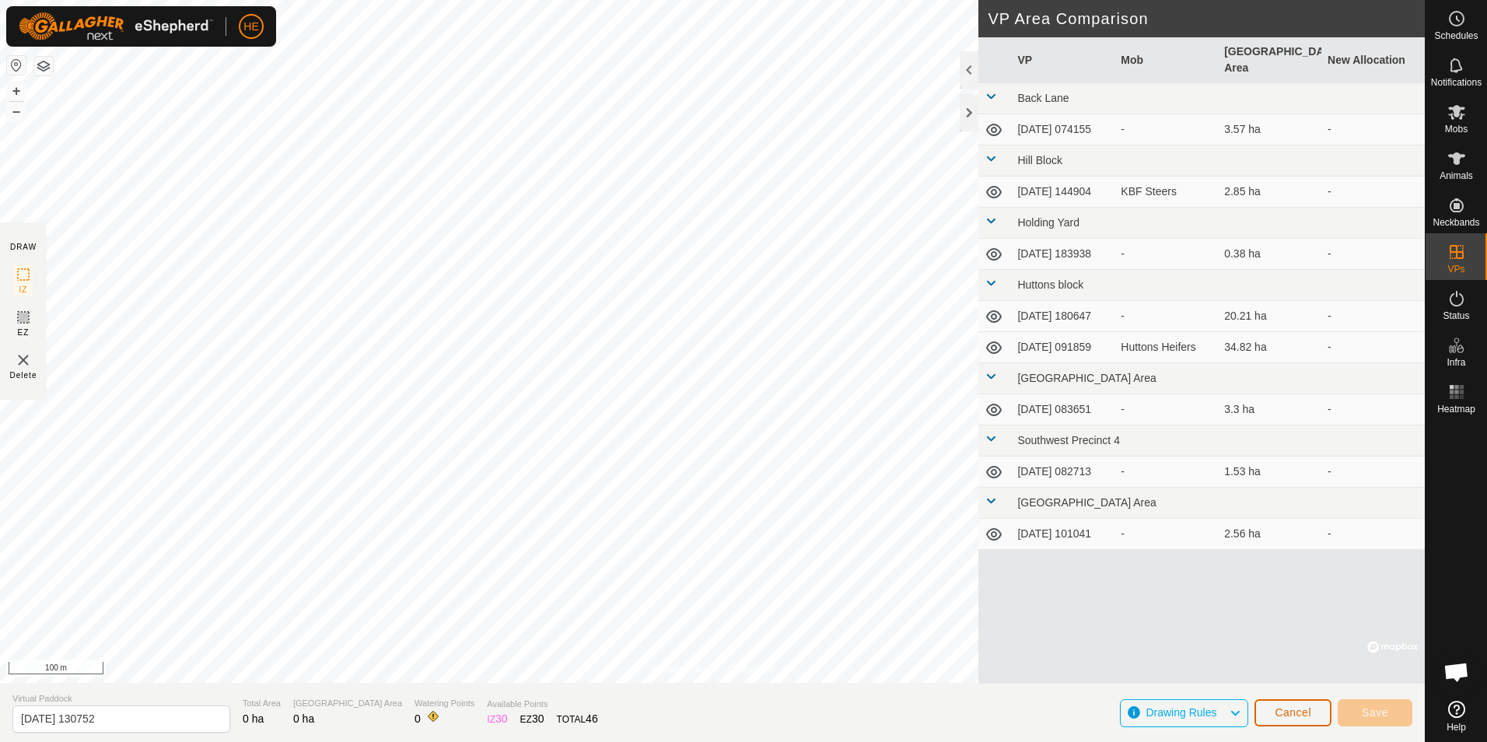
click at [1287, 712] on span "Cancel" at bounding box center [1293, 712] width 37 height 12
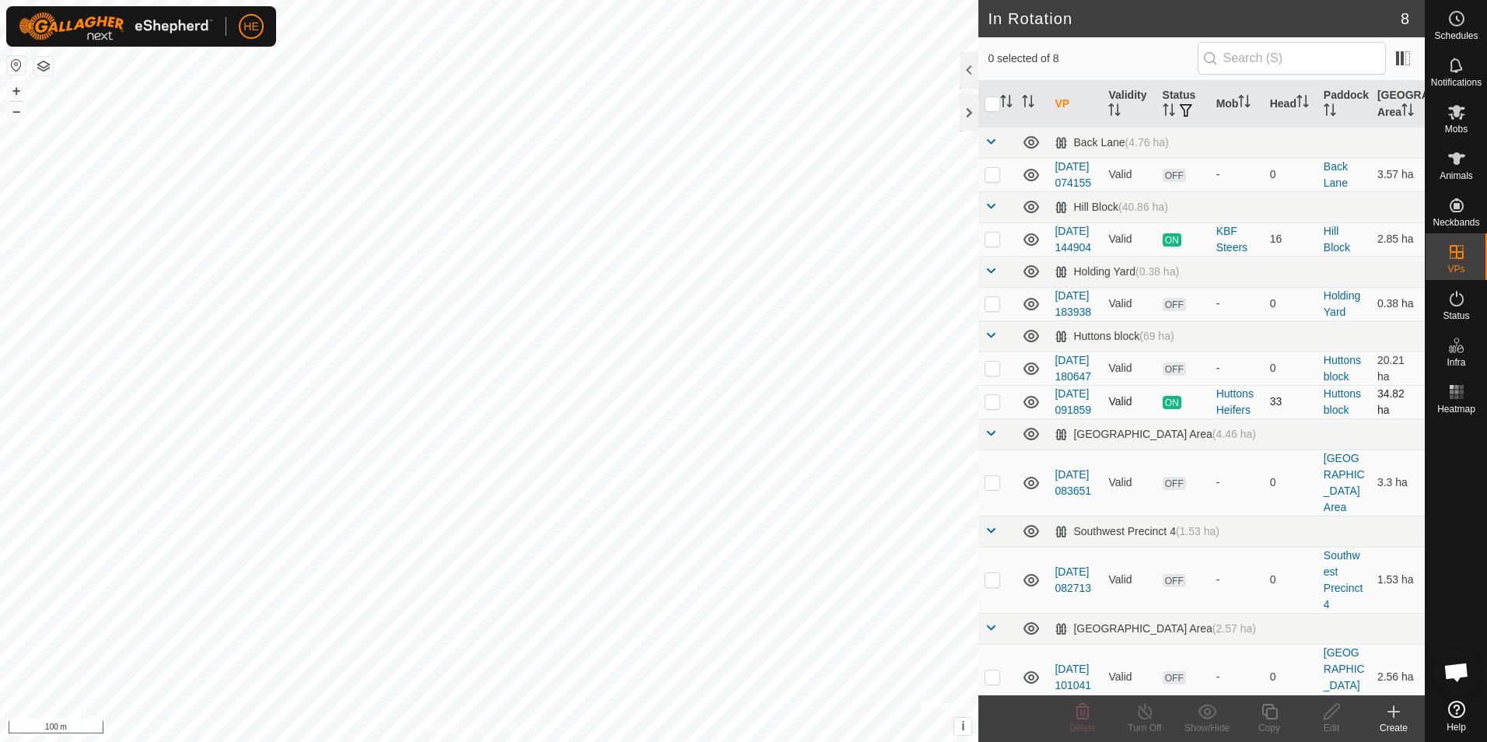
click at [990, 408] on p-checkbox at bounding box center [993, 401] width 16 height 12
click at [993, 408] on p-checkbox at bounding box center [993, 401] width 16 height 12
click at [995, 408] on p-checkbox at bounding box center [993, 401] width 16 height 12
click at [993, 408] on p-checkbox at bounding box center [993, 401] width 16 height 12
checkbox input "false"
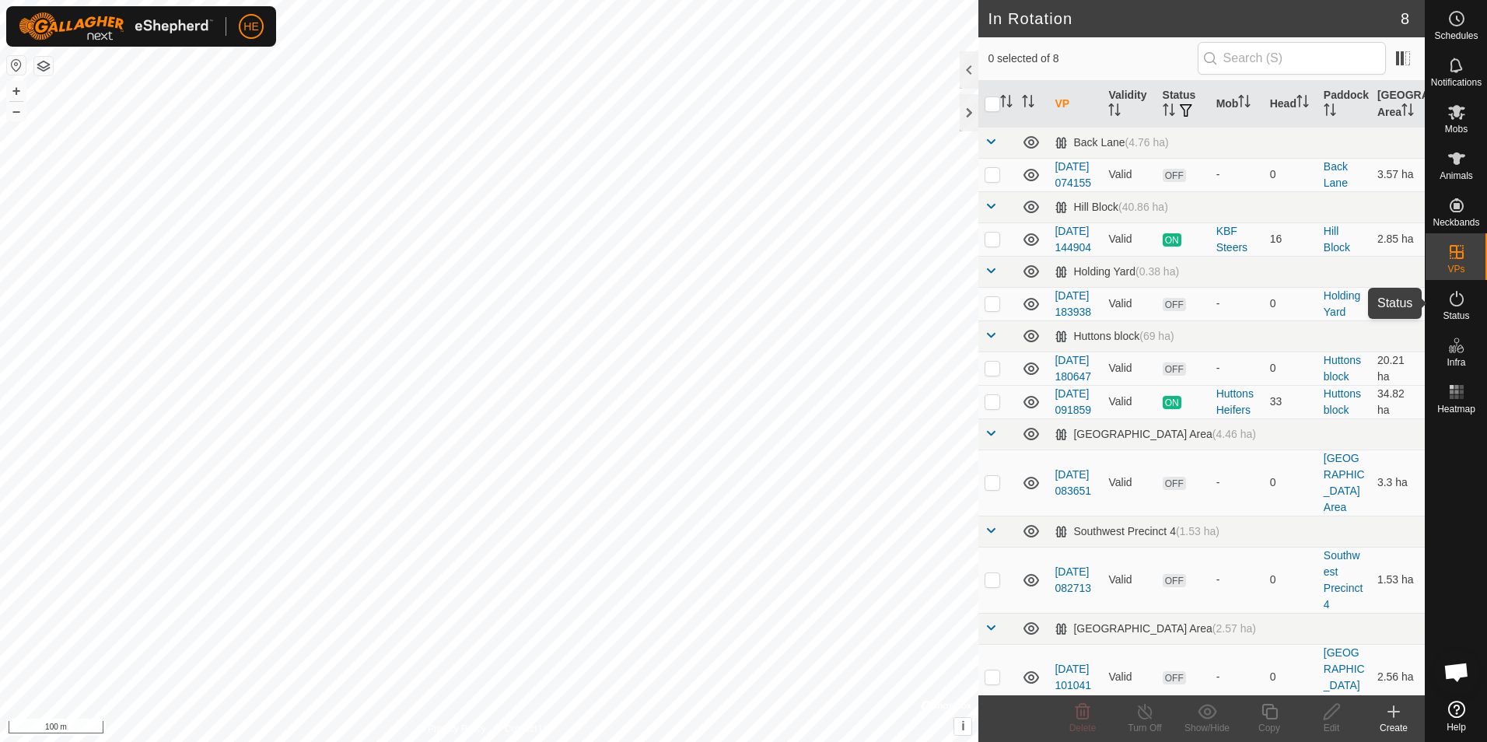
click at [1453, 301] on icon at bounding box center [1457, 298] width 19 height 19
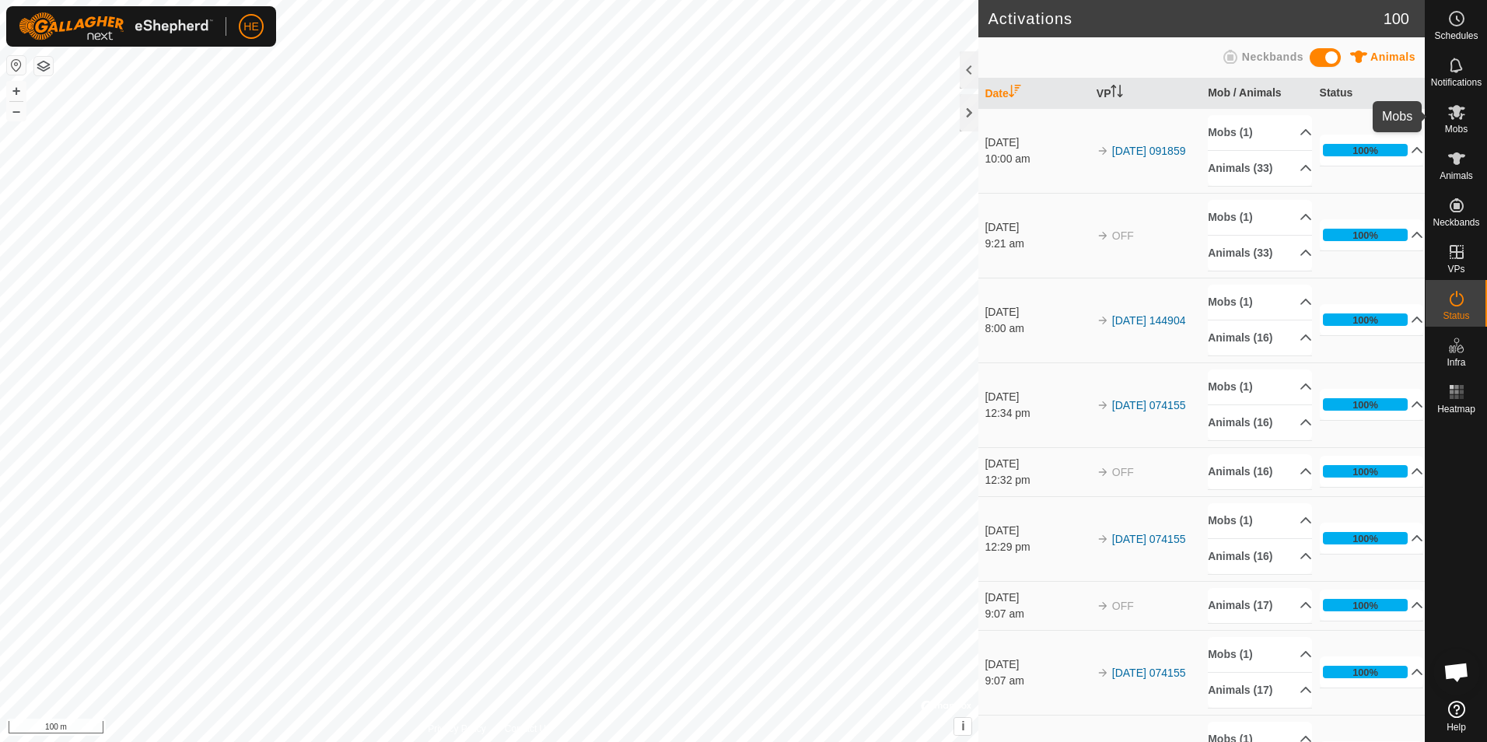
click at [1459, 116] on icon at bounding box center [1457, 112] width 17 height 15
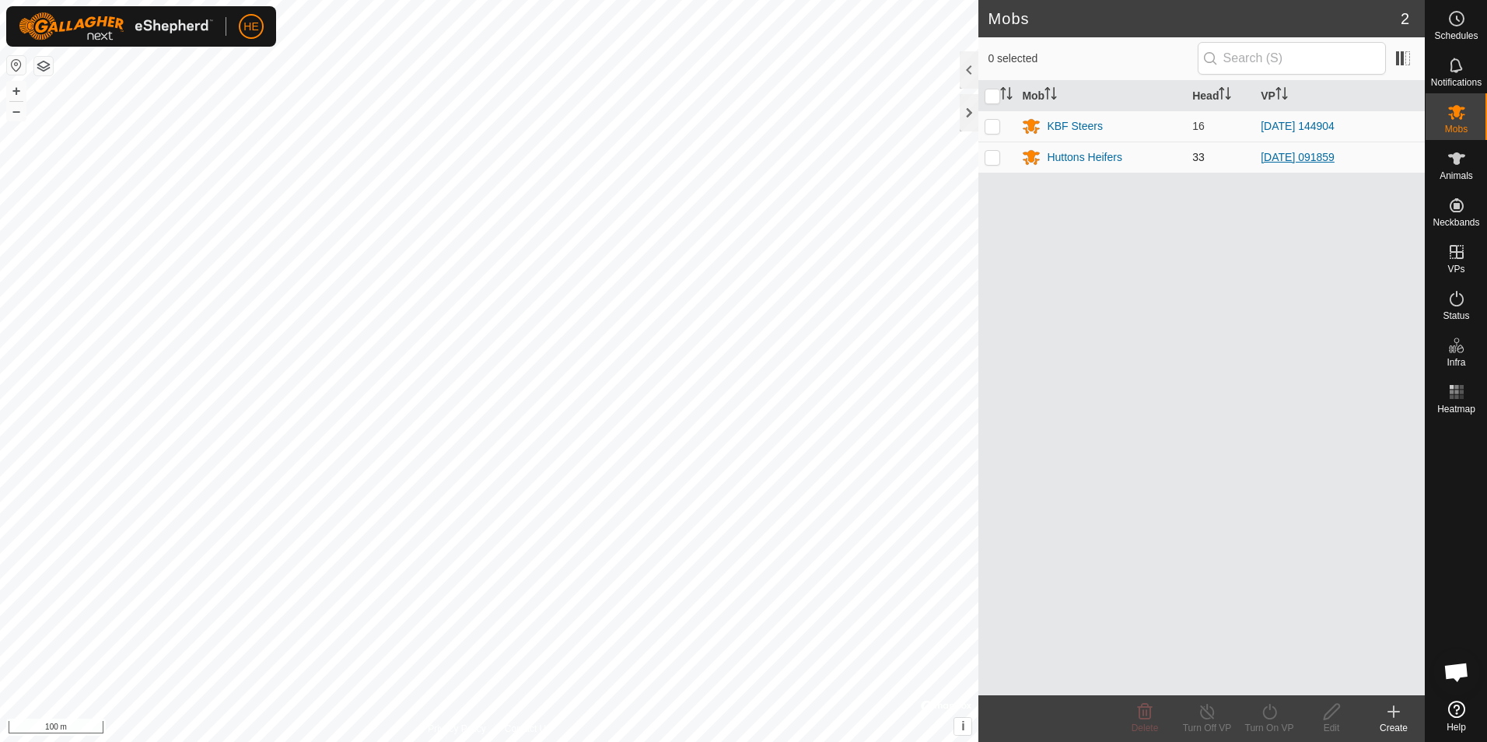
click at [1300, 157] on link "[DATE] 091859" at bounding box center [1298, 157] width 74 height 12
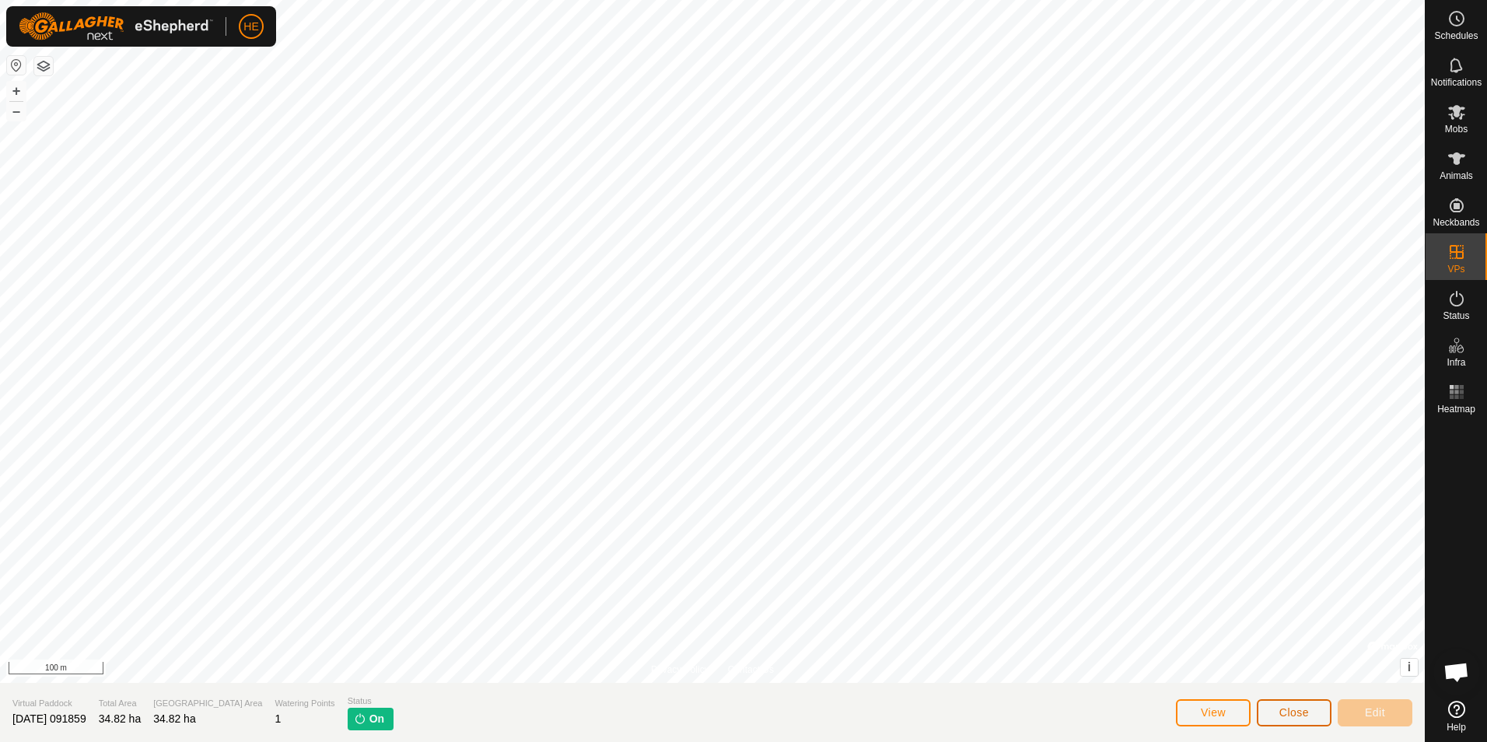
click at [1303, 714] on span "Close" at bounding box center [1295, 712] width 30 height 12
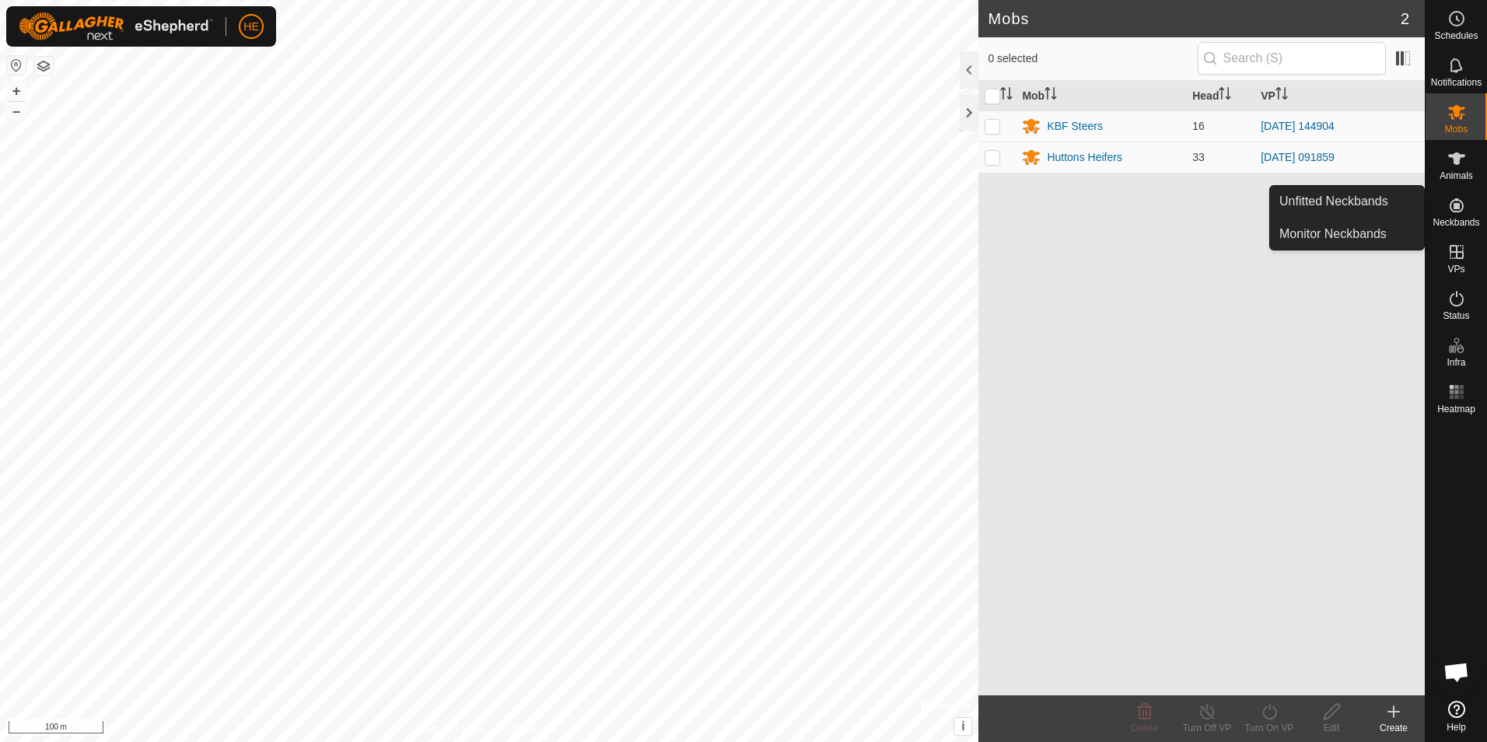
click at [1455, 206] on icon at bounding box center [1457, 205] width 14 height 14
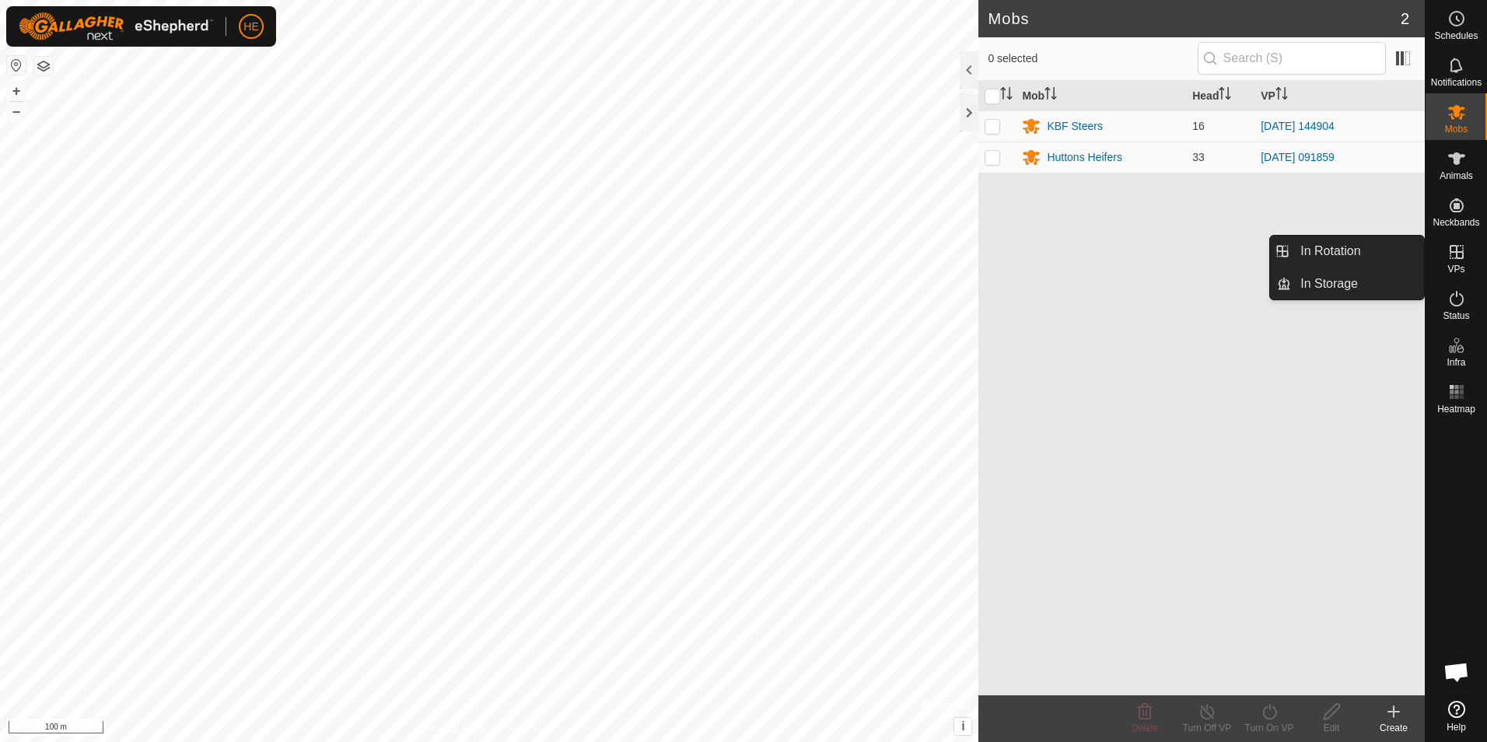
click at [1453, 250] on icon at bounding box center [1457, 252] width 19 height 19
click at [1366, 283] on link "In Storage" at bounding box center [1357, 283] width 133 height 31
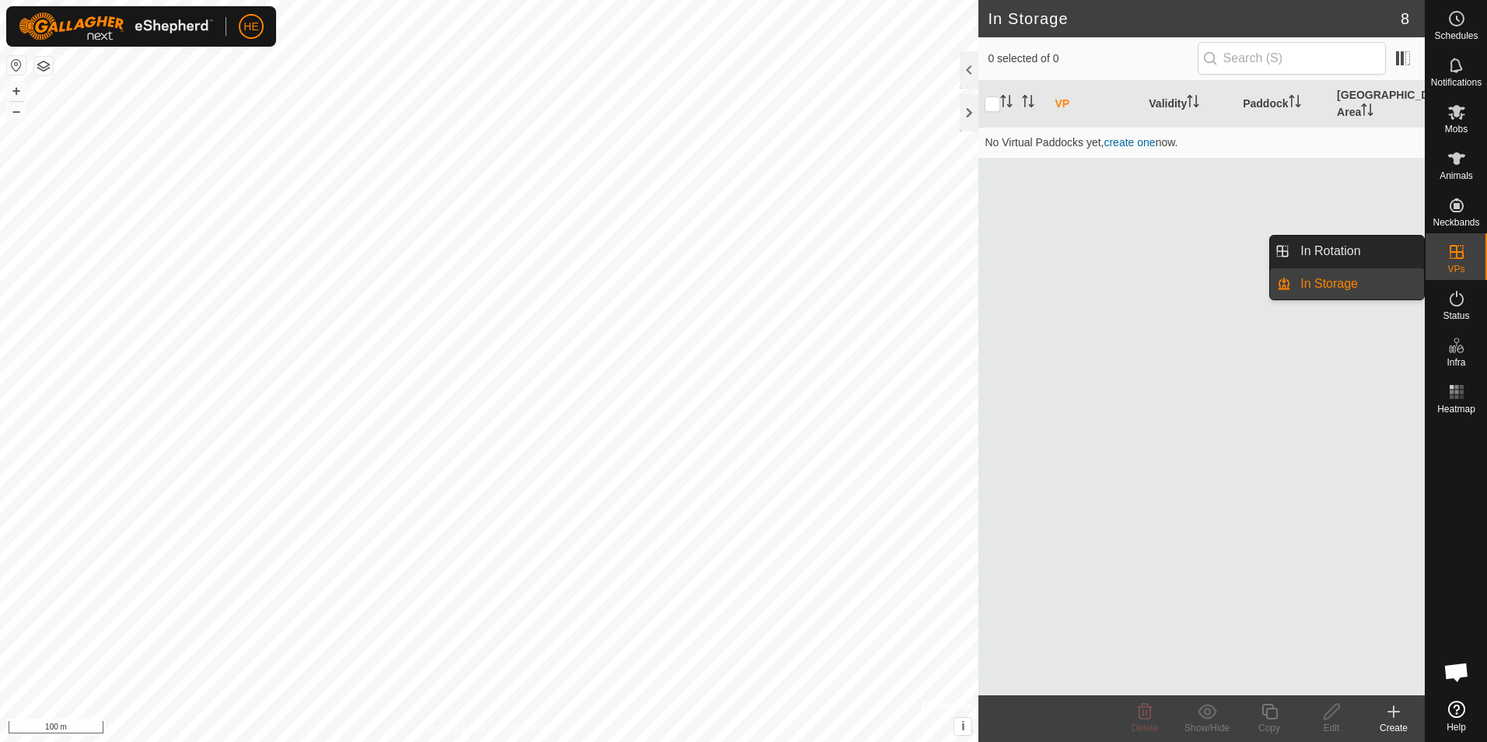
click at [1366, 284] on link "In Storage" at bounding box center [1357, 283] width 133 height 31
click at [1365, 251] on link "In Rotation" at bounding box center [1357, 251] width 133 height 31
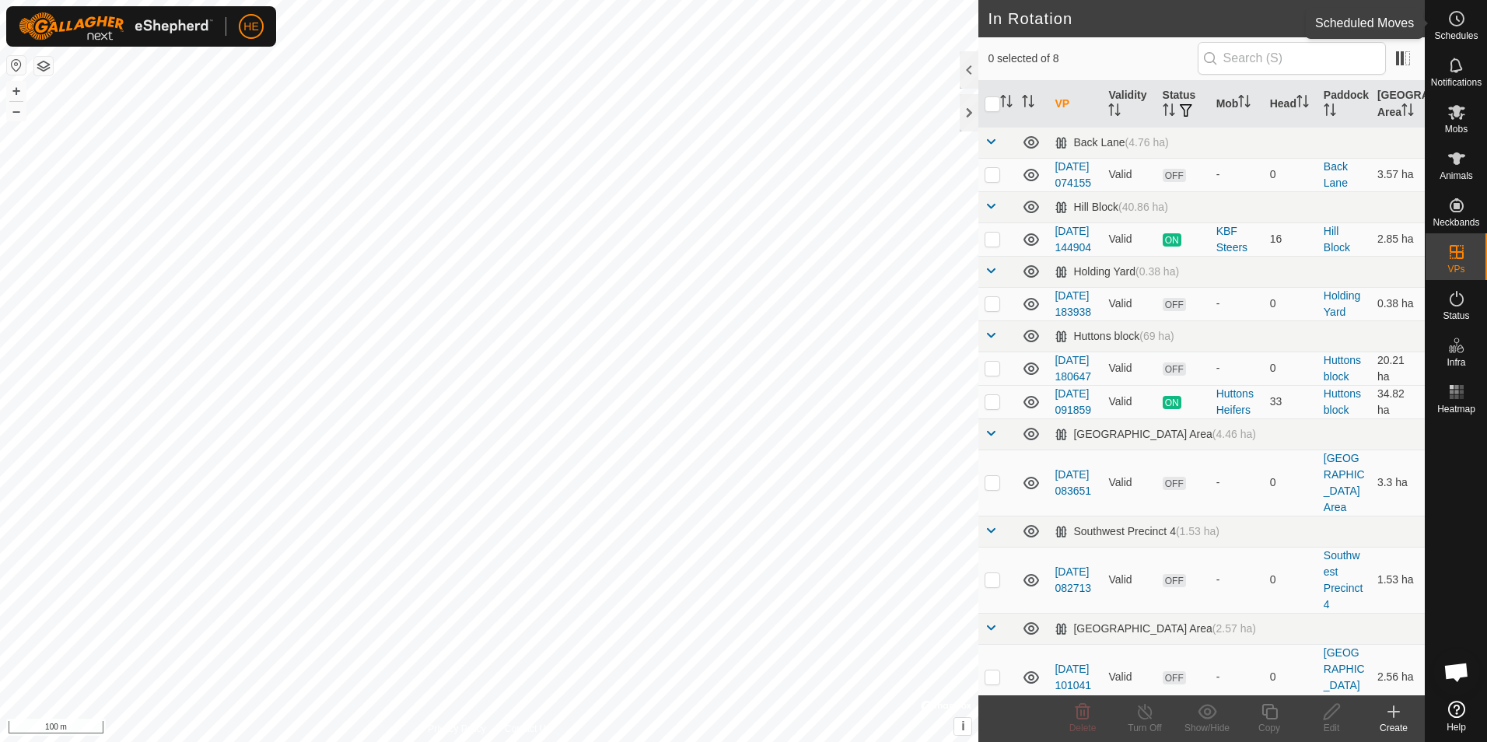
click at [1464, 26] on icon at bounding box center [1457, 18] width 19 height 19
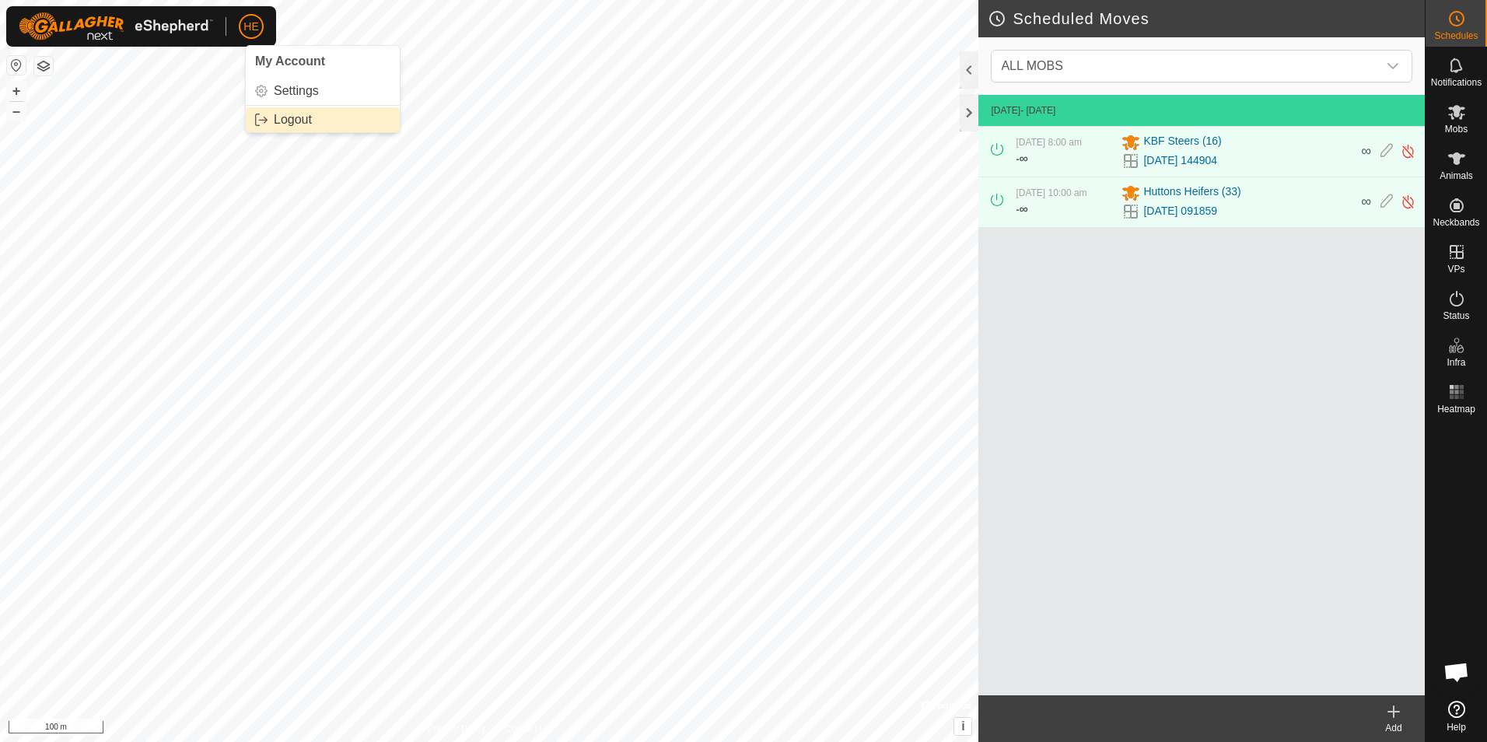
click at [307, 116] on link "Logout" at bounding box center [323, 119] width 154 height 25
